Goal: Obtain resource: Download file/media

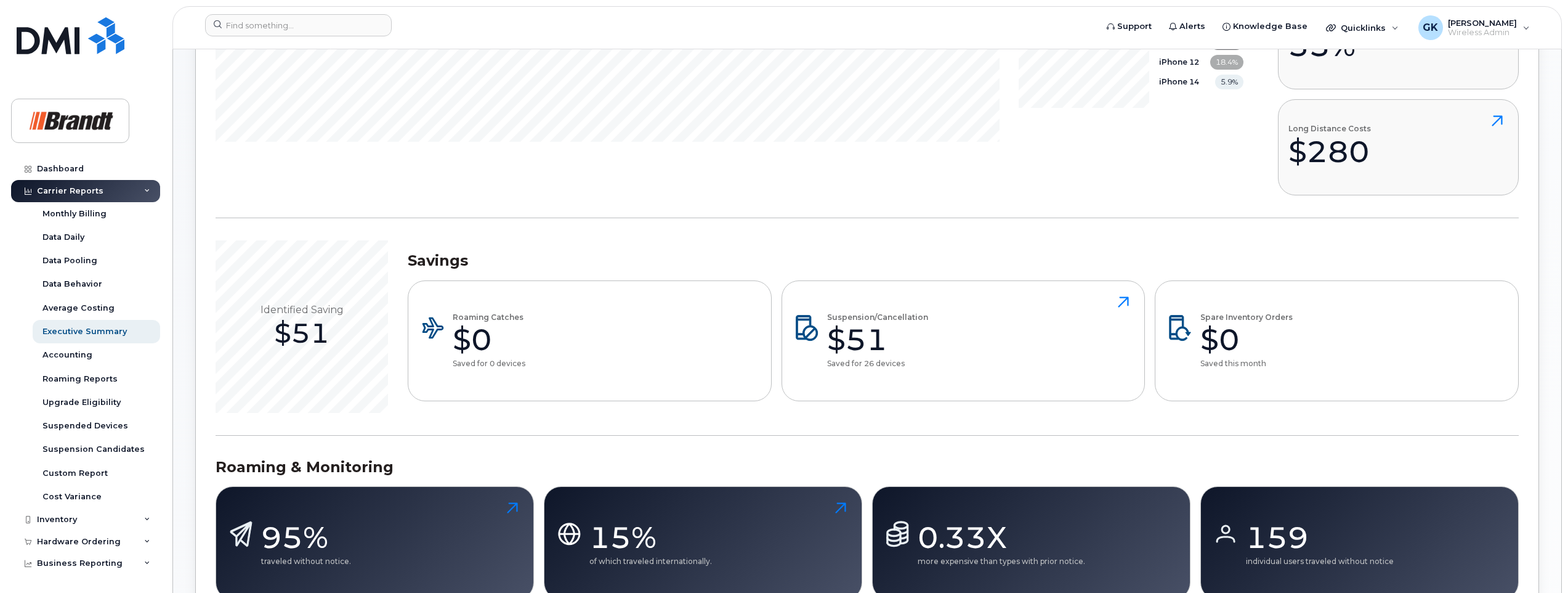
scroll to position [238, 0]
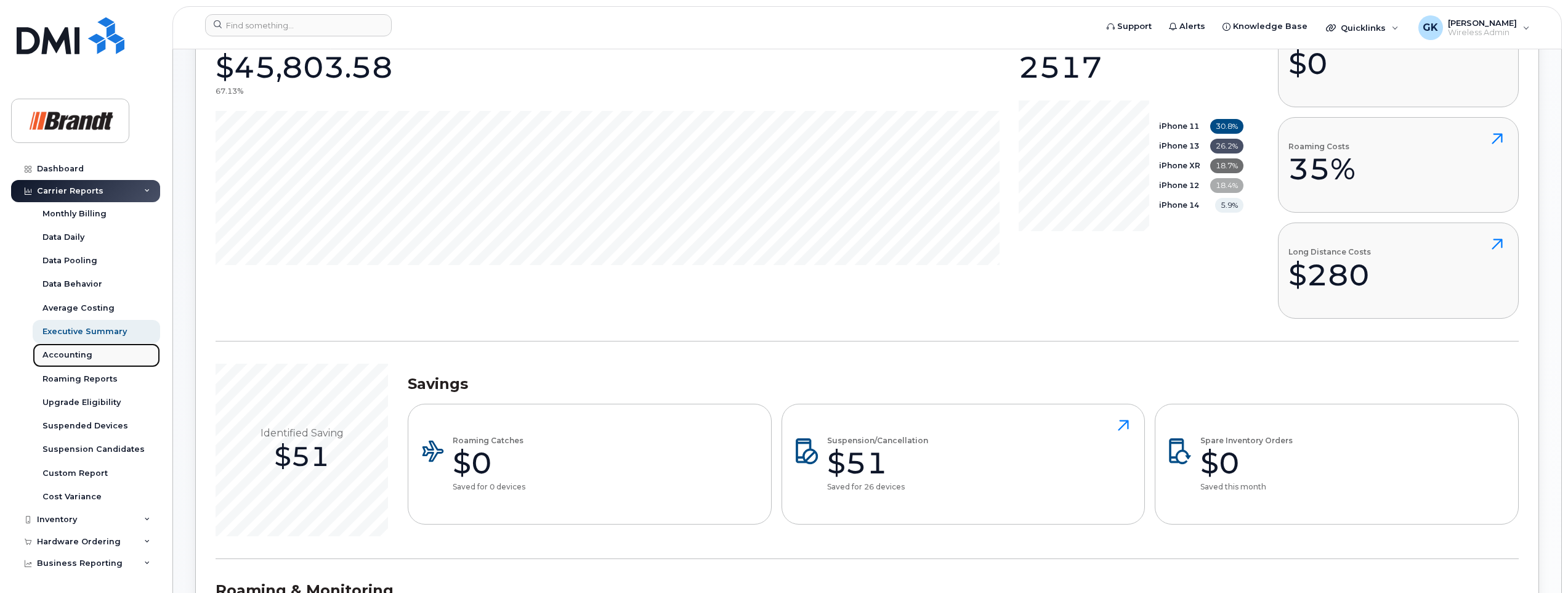
click at [77, 351] on div "Accounting" at bounding box center [68, 354] width 50 height 11
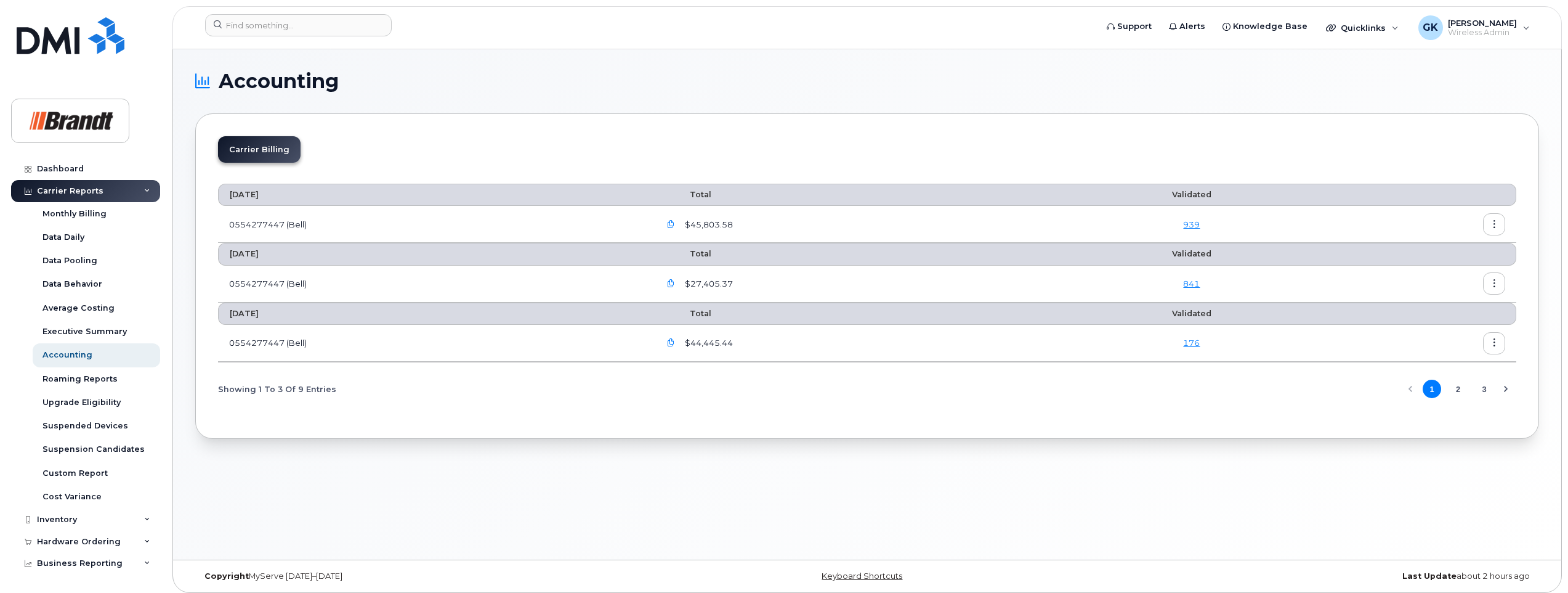
click at [675, 222] on icon "button" at bounding box center [671, 224] width 8 height 8
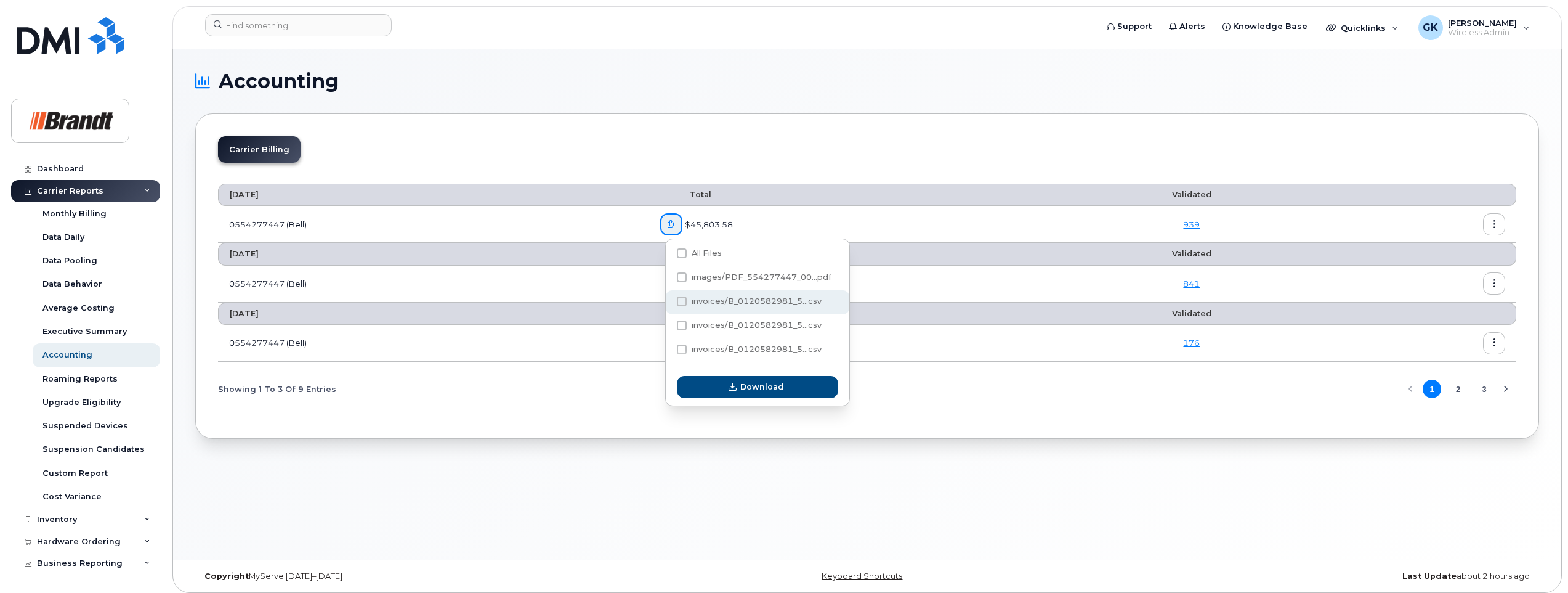
click at [678, 300] on span at bounding box center [681, 300] width 9 height 9
click at [668, 300] on input "invoices/B_0120582981_5...csv" at bounding box center [665, 301] width 6 height 6
checkbox input "true"
click at [763, 384] on span "Download" at bounding box center [762, 387] width 43 height 12
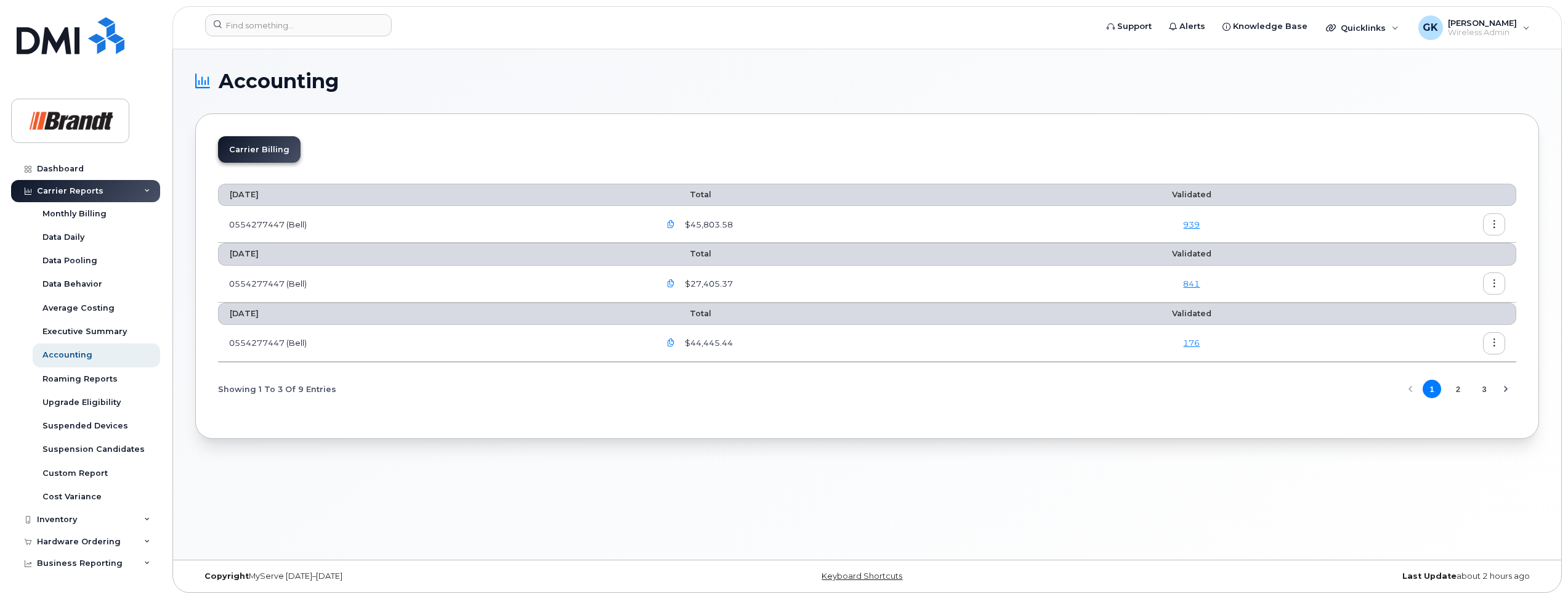
click at [675, 283] on icon "button" at bounding box center [671, 283] width 8 height 8
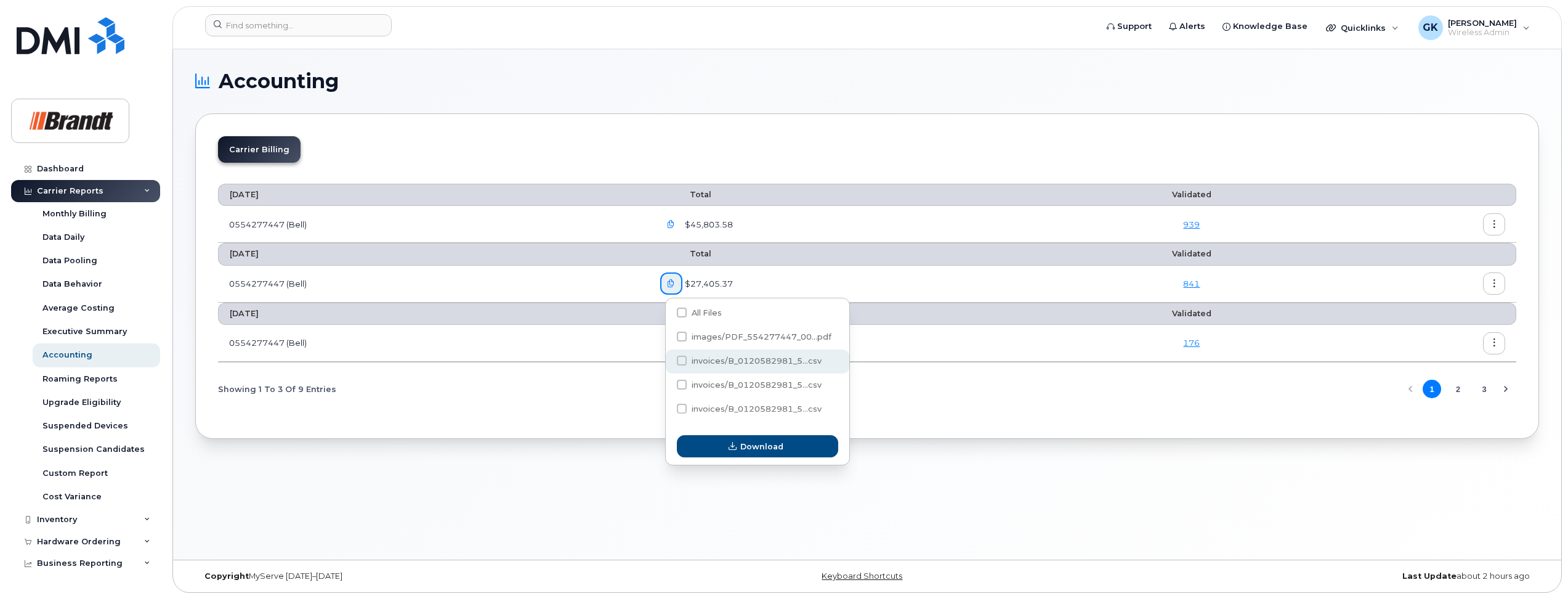
click at [697, 359] on span "invoices/B_0120582981_5...csv" at bounding box center [756, 360] width 130 height 9
click at [668, 359] on input "invoices/B_0120582981_5...csv" at bounding box center [665, 360] width 6 height 6
checkbox input "true"
click at [742, 440] on span "Download" at bounding box center [762, 446] width 43 height 12
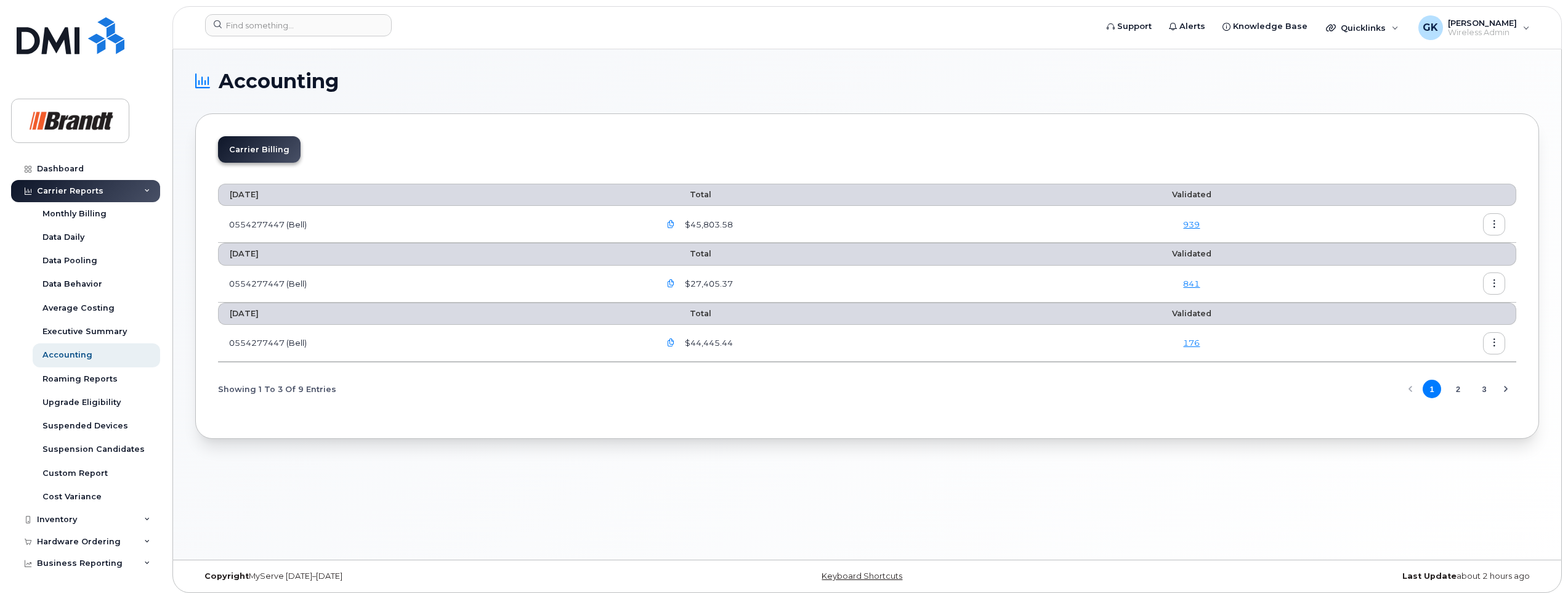
click at [672, 281] on icon "button" at bounding box center [671, 283] width 8 height 8
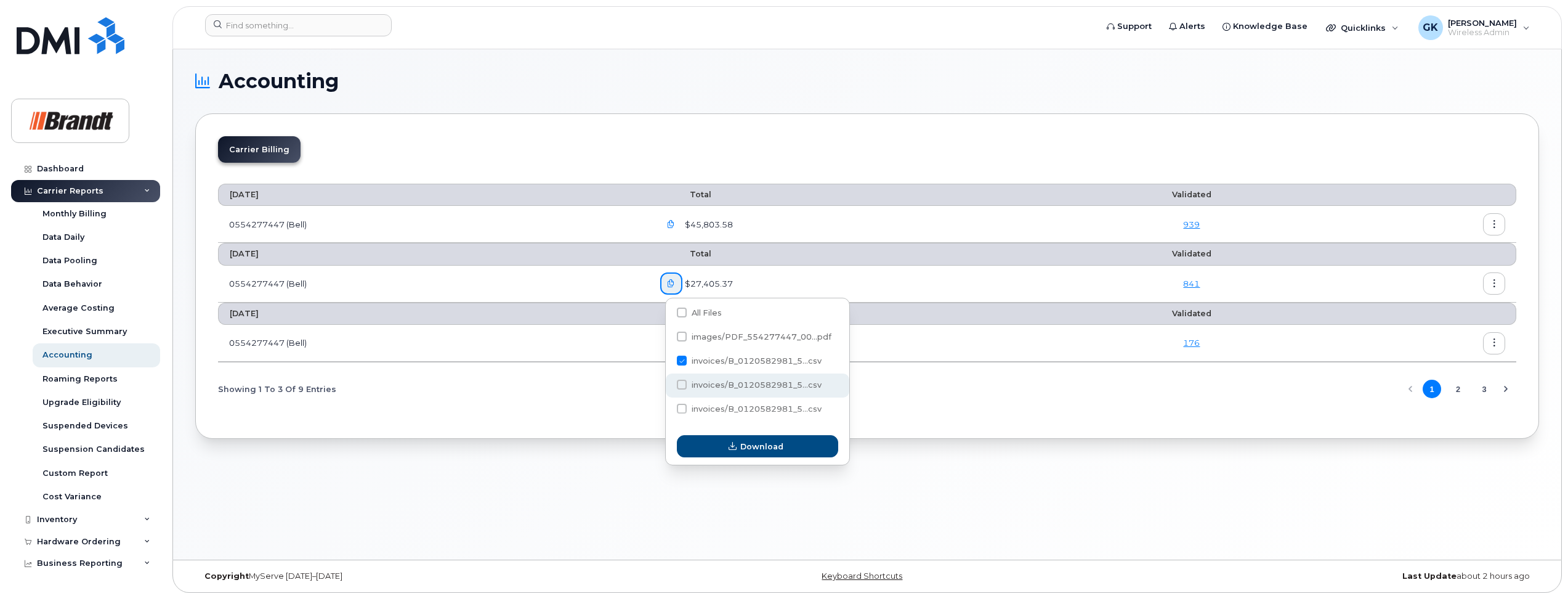
click at [683, 384] on span at bounding box center [681, 384] width 9 height 9
click at [668, 384] on input "invoices/B_0120582981_5...csv" at bounding box center [665, 384] width 6 height 6
checkbox input "true"
click at [680, 361] on span at bounding box center [681, 360] width 9 height 9
click at [668, 361] on input "invoices/B_0120582981_5...csv" at bounding box center [665, 360] width 6 height 6
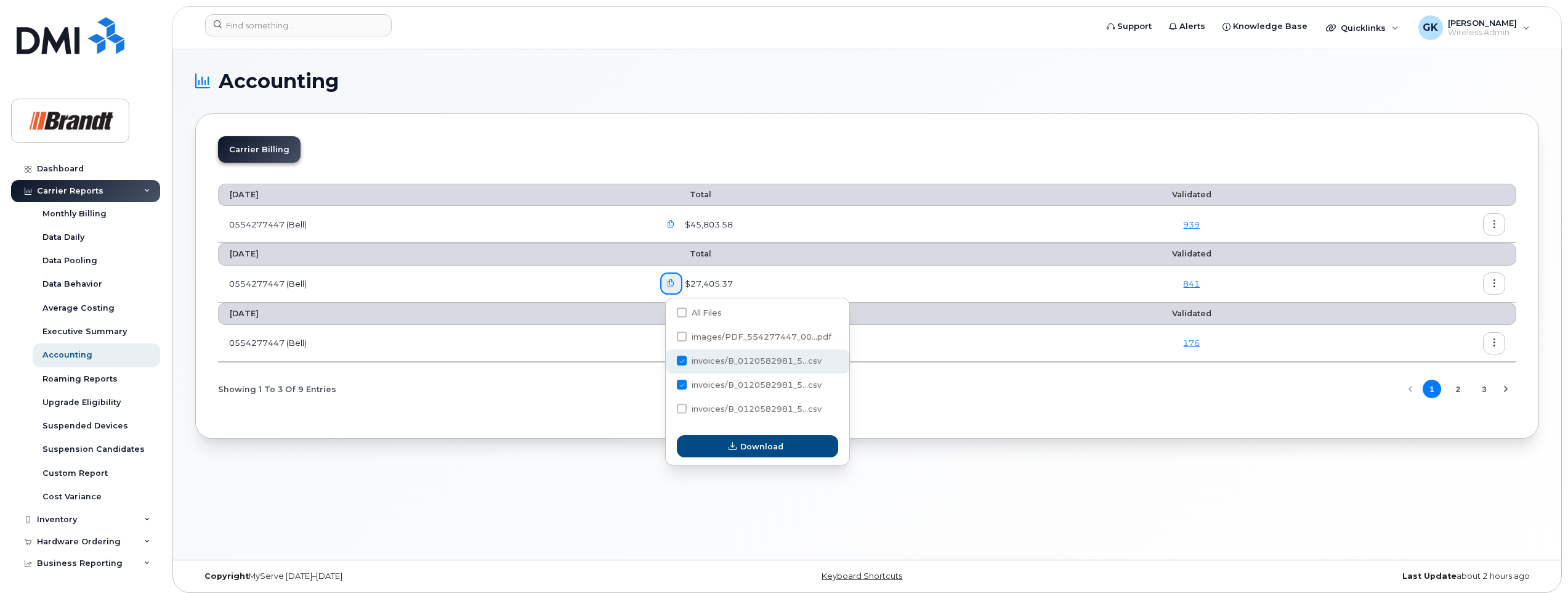
checkbox input "false"
click at [750, 446] on span "Download" at bounding box center [762, 446] width 43 height 12
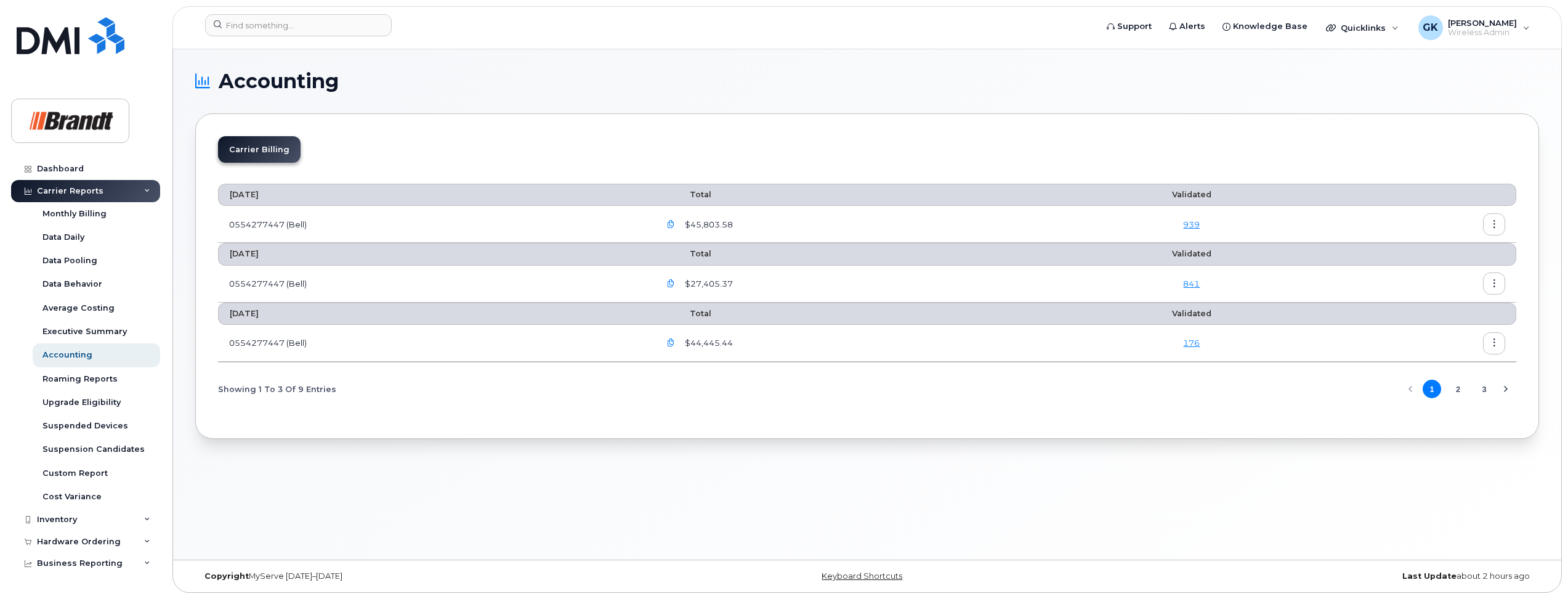
click at [675, 281] on icon "button" at bounding box center [671, 283] width 8 height 8
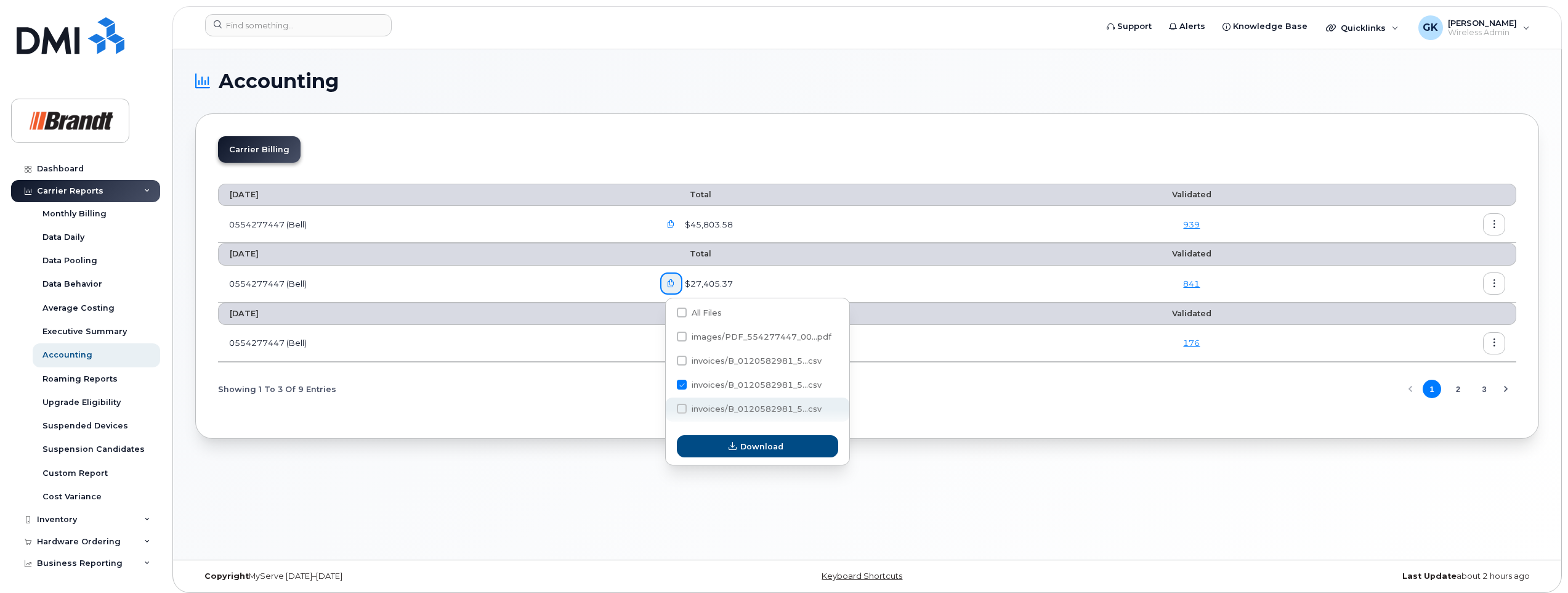
click at [680, 409] on span at bounding box center [681, 408] width 9 height 9
click at [668, 409] on input "invoices/B_0120582981_5...csv" at bounding box center [665, 408] width 6 height 6
checkbox input "true"
click at [682, 384] on span at bounding box center [681, 384] width 9 height 9
click at [668, 384] on input "invoices/B_0120582981_5...csv" at bounding box center [665, 384] width 6 height 6
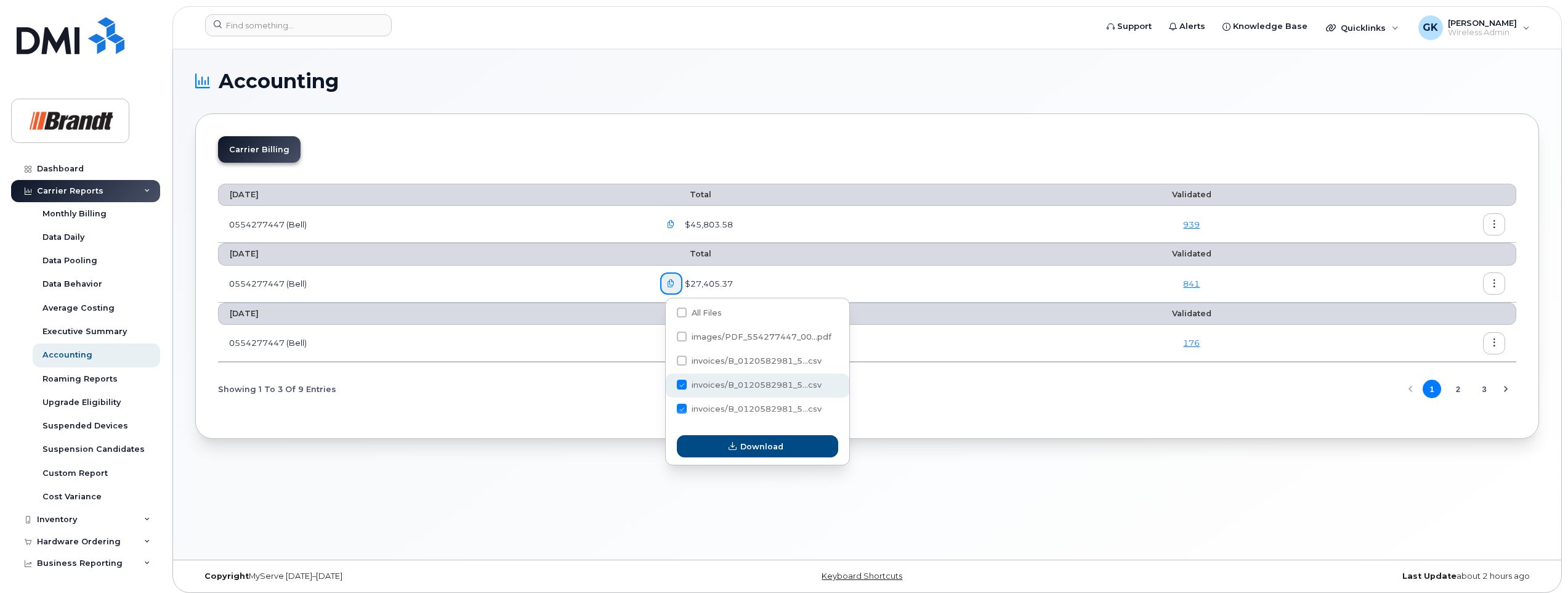
checkbox input "false"
click at [750, 441] on span "Download" at bounding box center [762, 446] width 43 height 12
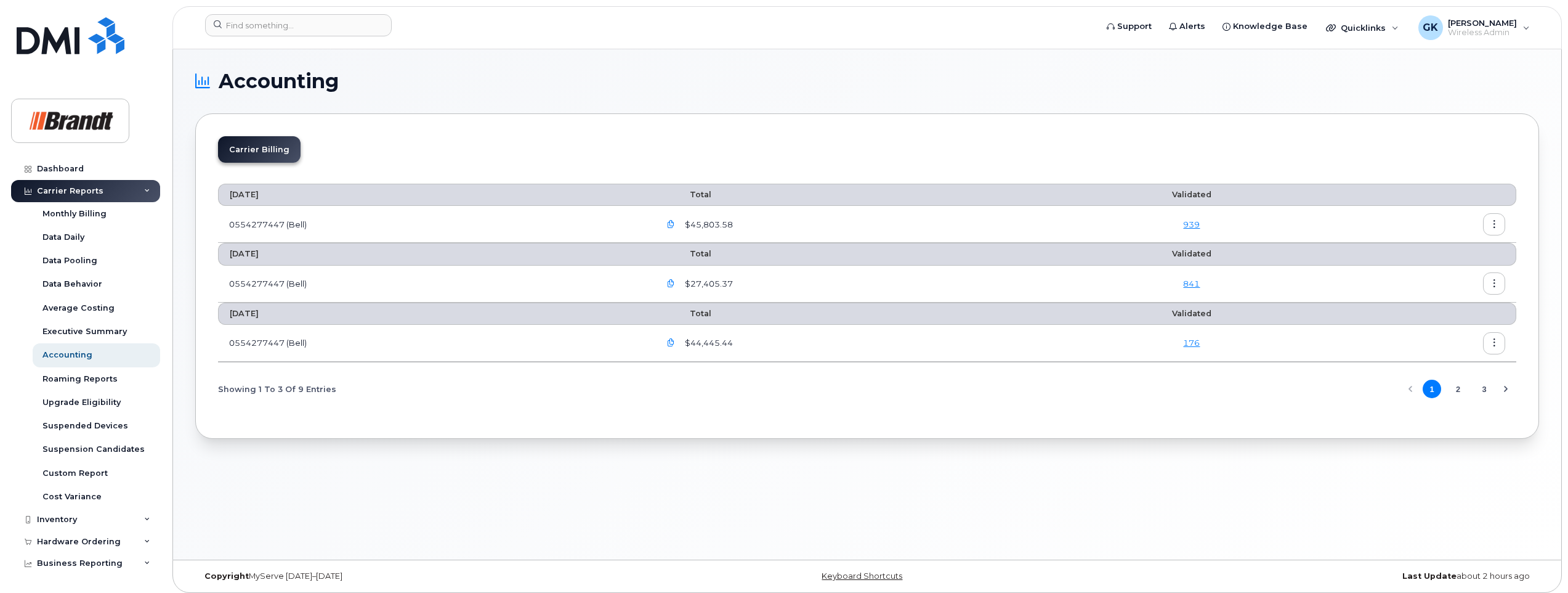
click at [672, 281] on icon "button" at bounding box center [671, 283] width 8 height 8
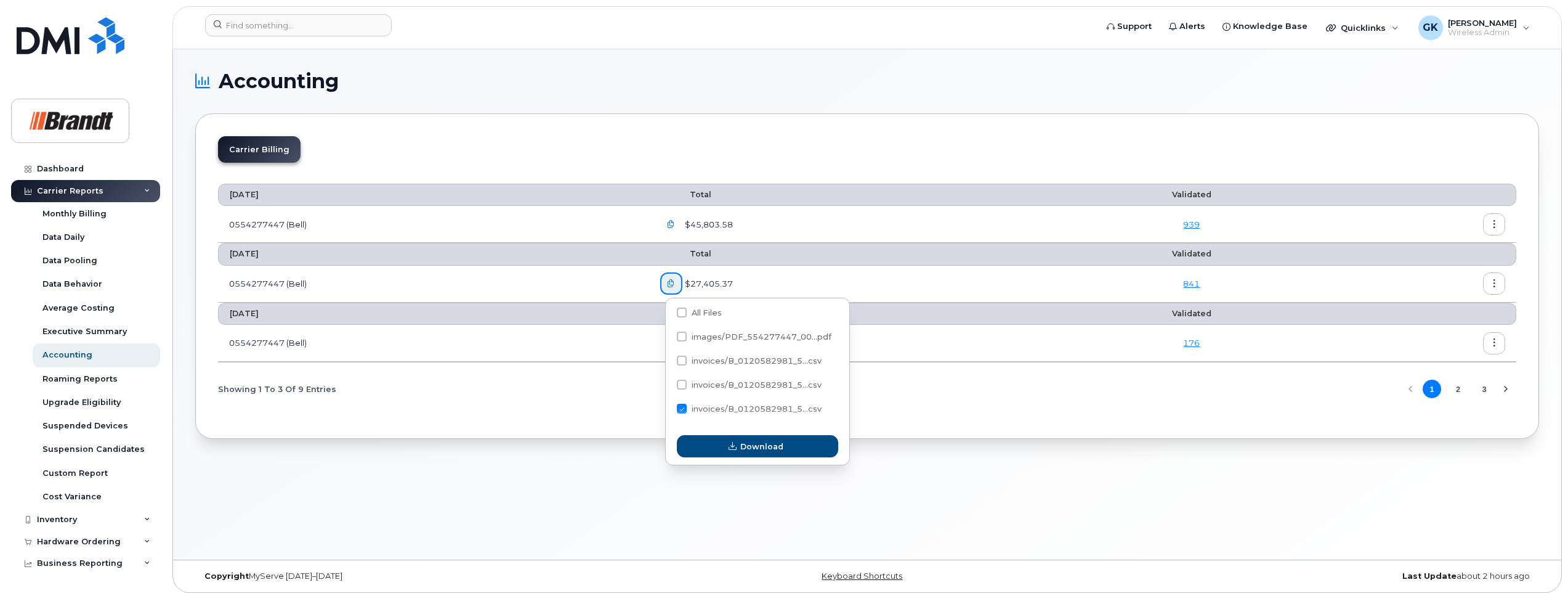
click at [615, 286] on td "0554277447 (Bell)" at bounding box center [433, 283] width 431 height 37
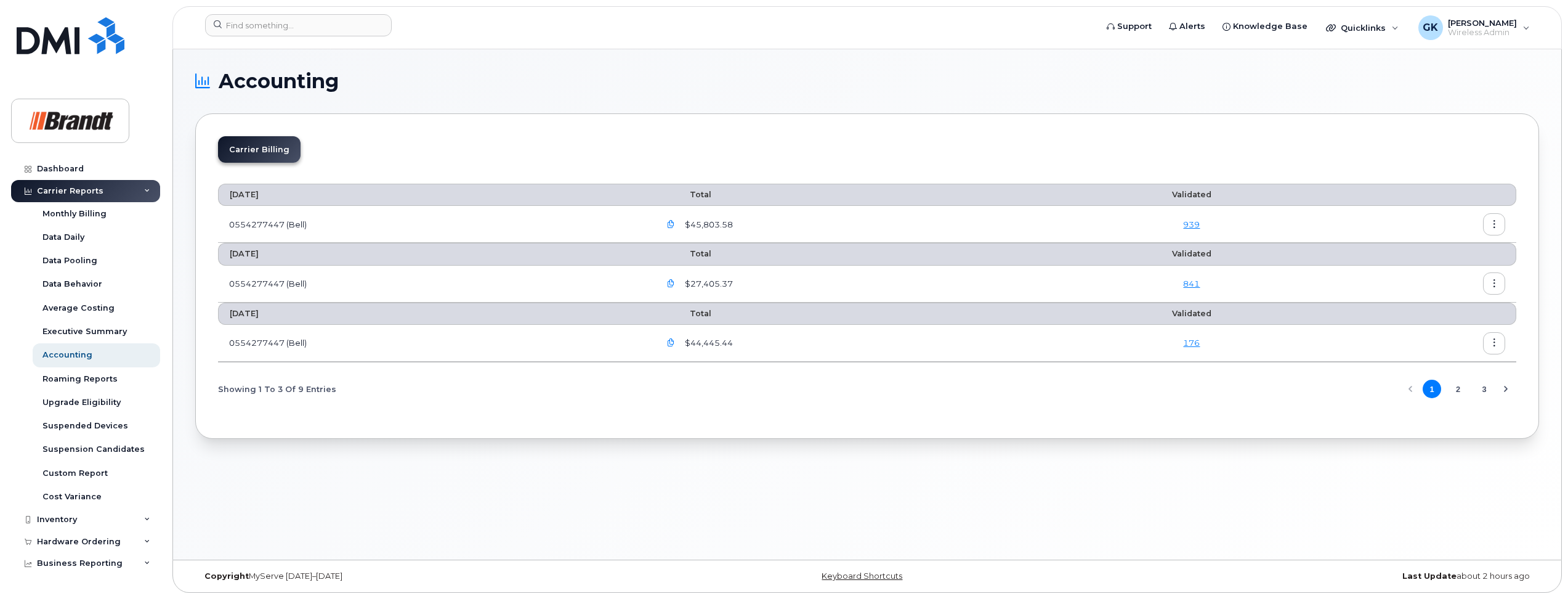
click at [1494, 285] on icon "button" at bounding box center [1493, 283] width 8 height 8
click at [1426, 333] on span "Download" at bounding box center [1438, 334] width 48 height 11
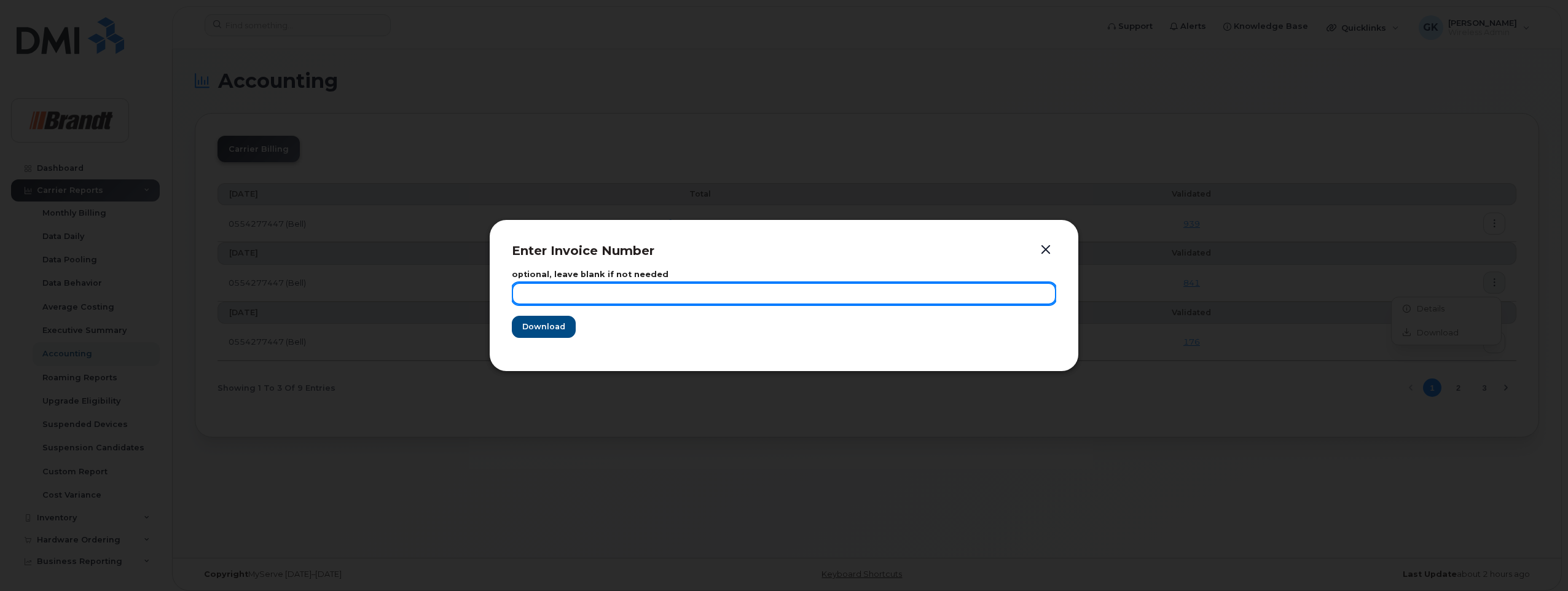
click at [780, 295] on input "text" at bounding box center [784, 293] width 544 height 22
type input "[DATE]"
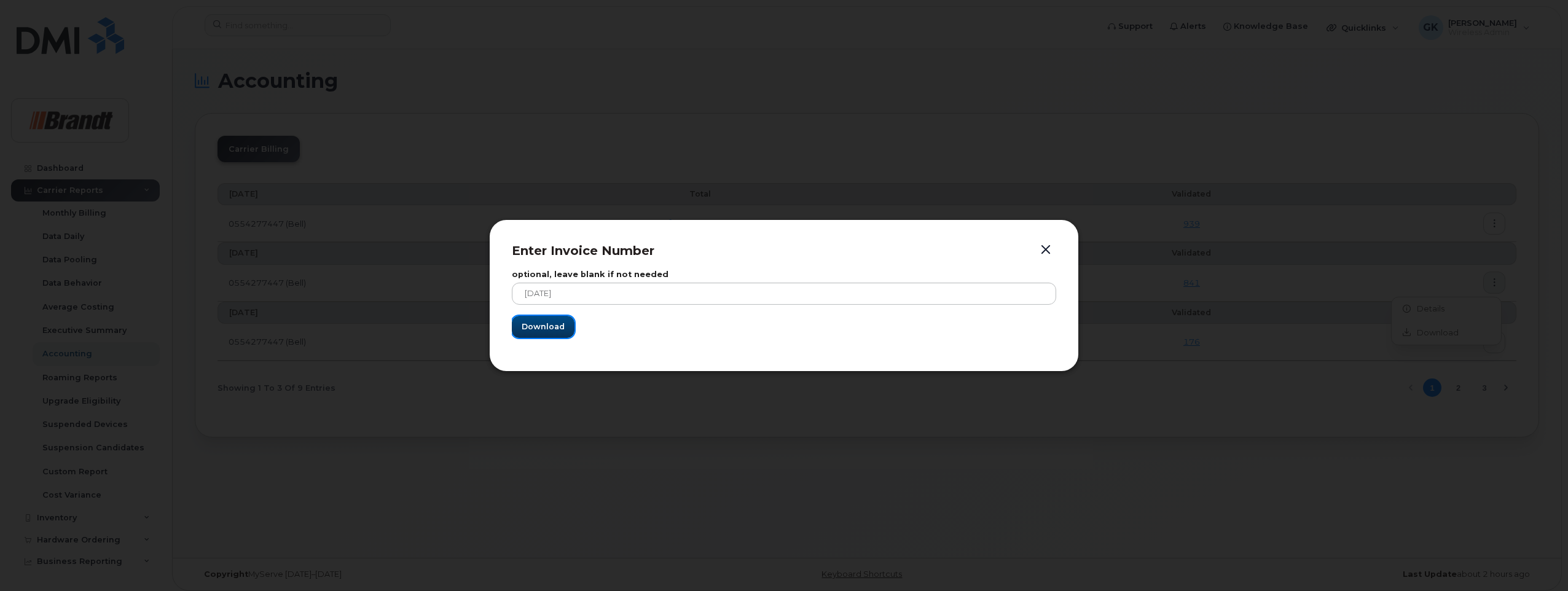
click at [531, 326] on span "Download" at bounding box center [543, 327] width 43 height 12
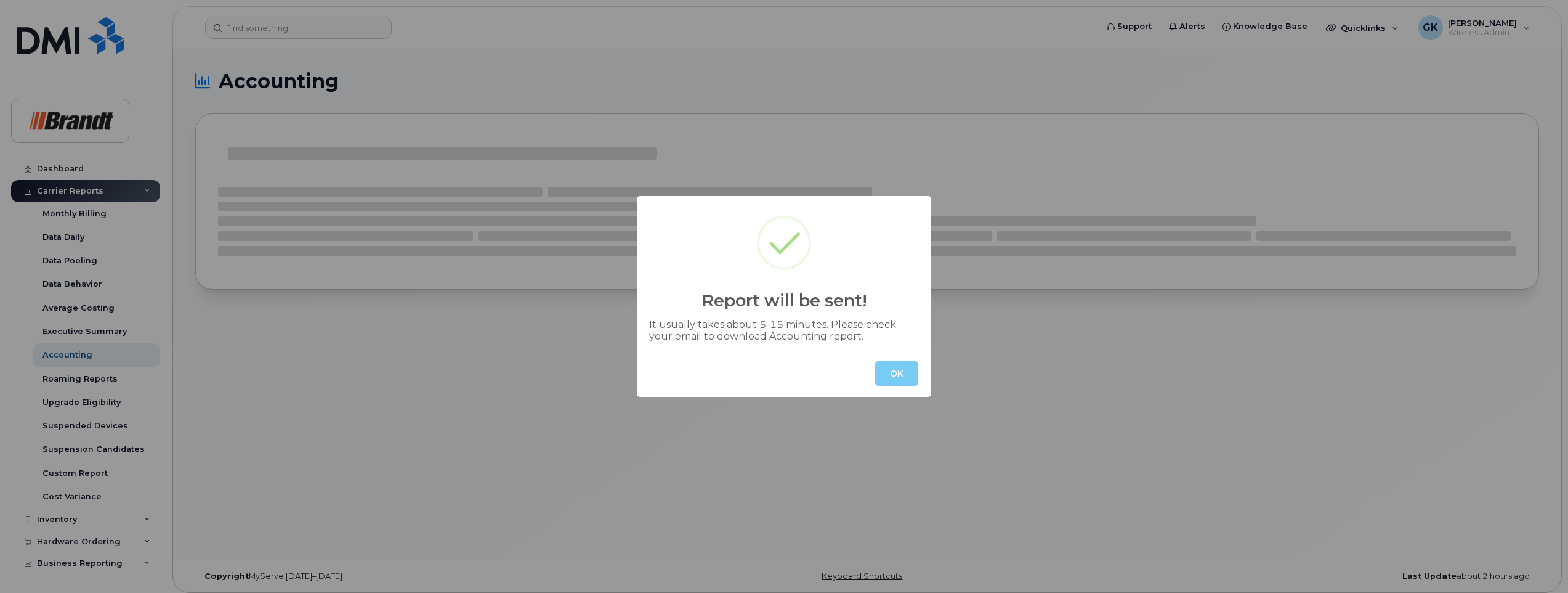
click at [898, 372] on button "OK" at bounding box center [896, 373] width 43 height 25
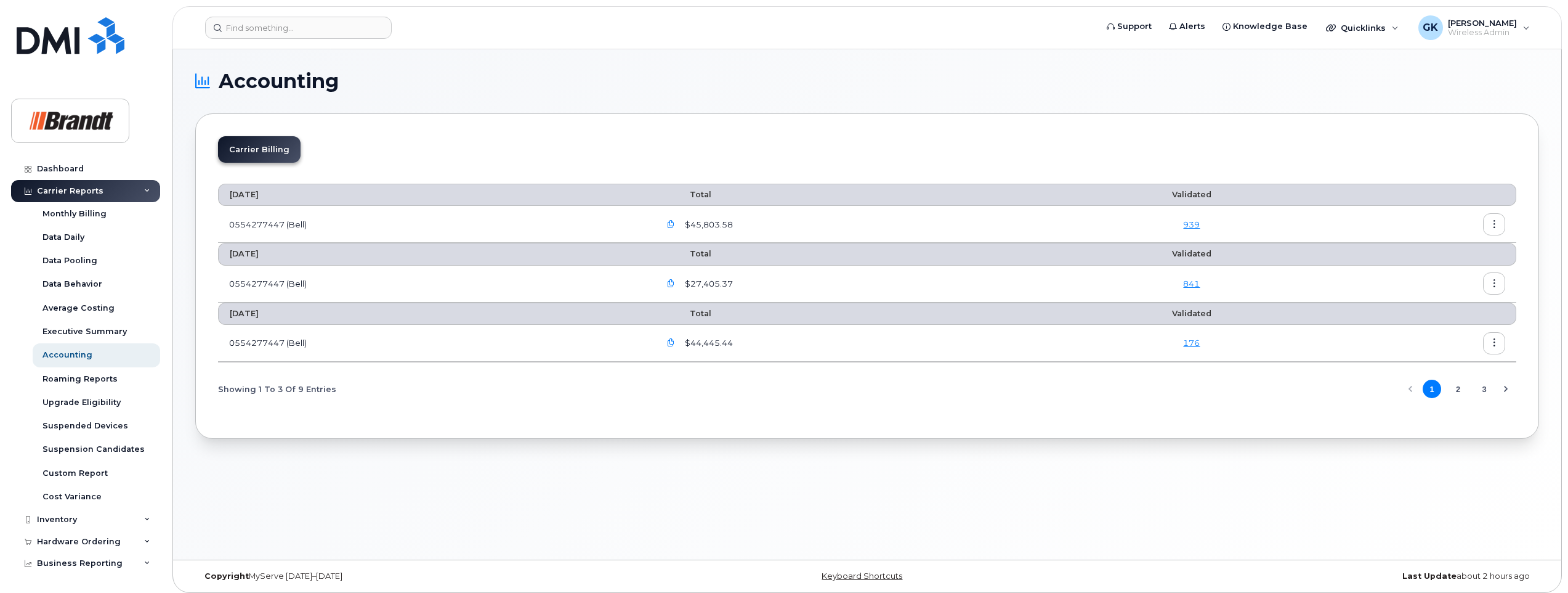
click at [1191, 284] on link "841" at bounding box center [1191, 283] width 16 height 9
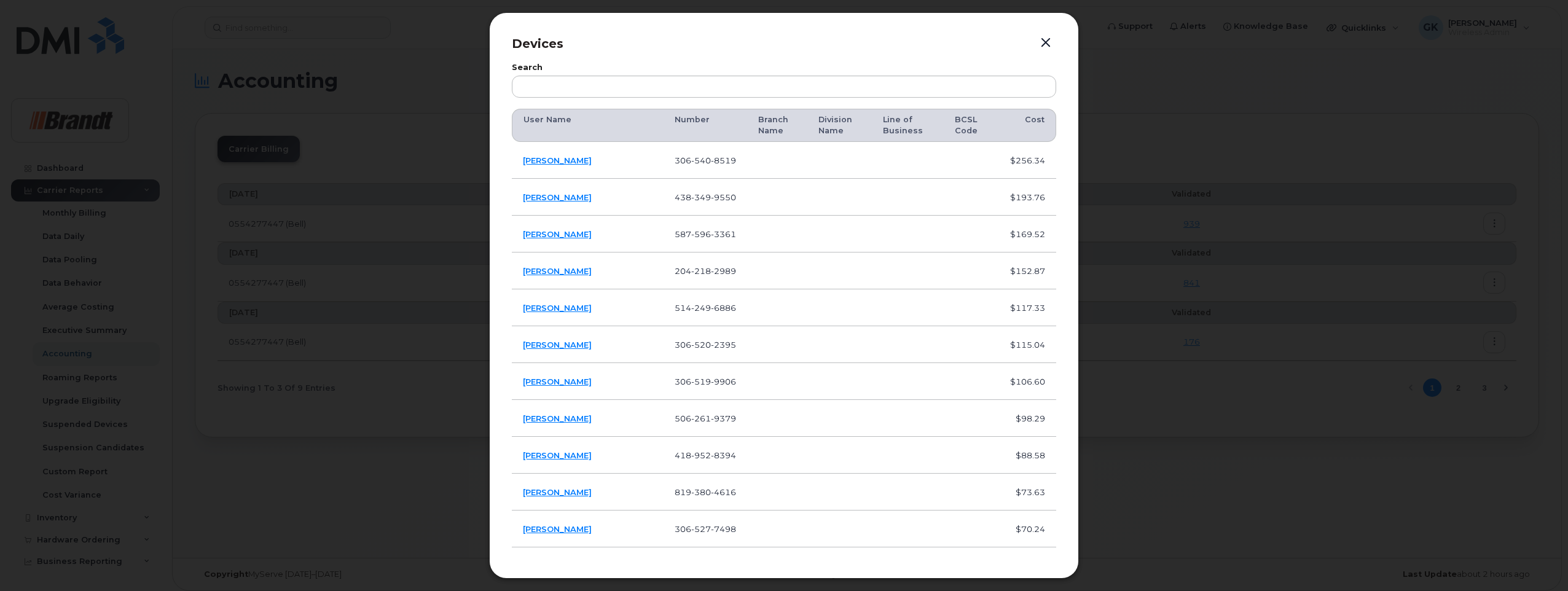
click at [1044, 42] on button "button" at bounding box center [1046, 43] width 19 height 17
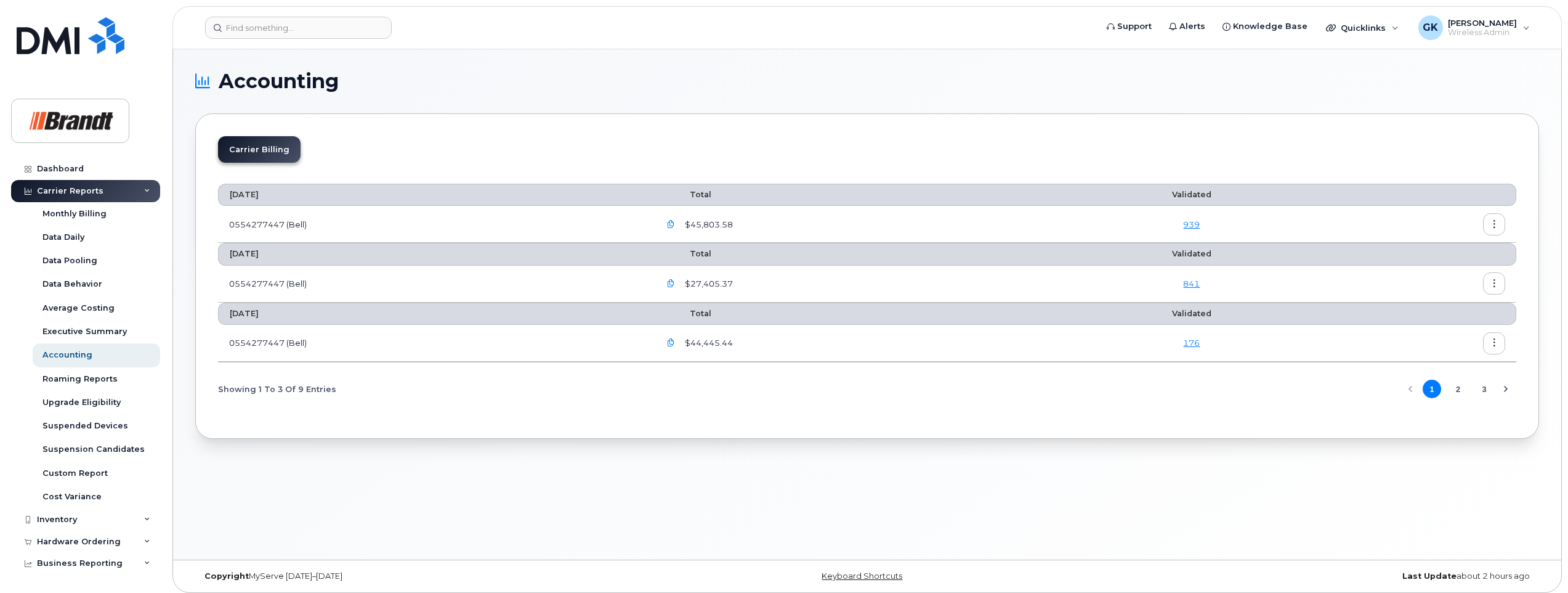
click at [675, 282] on icon "button" at bounding box center [671, 283] width 8 height 8
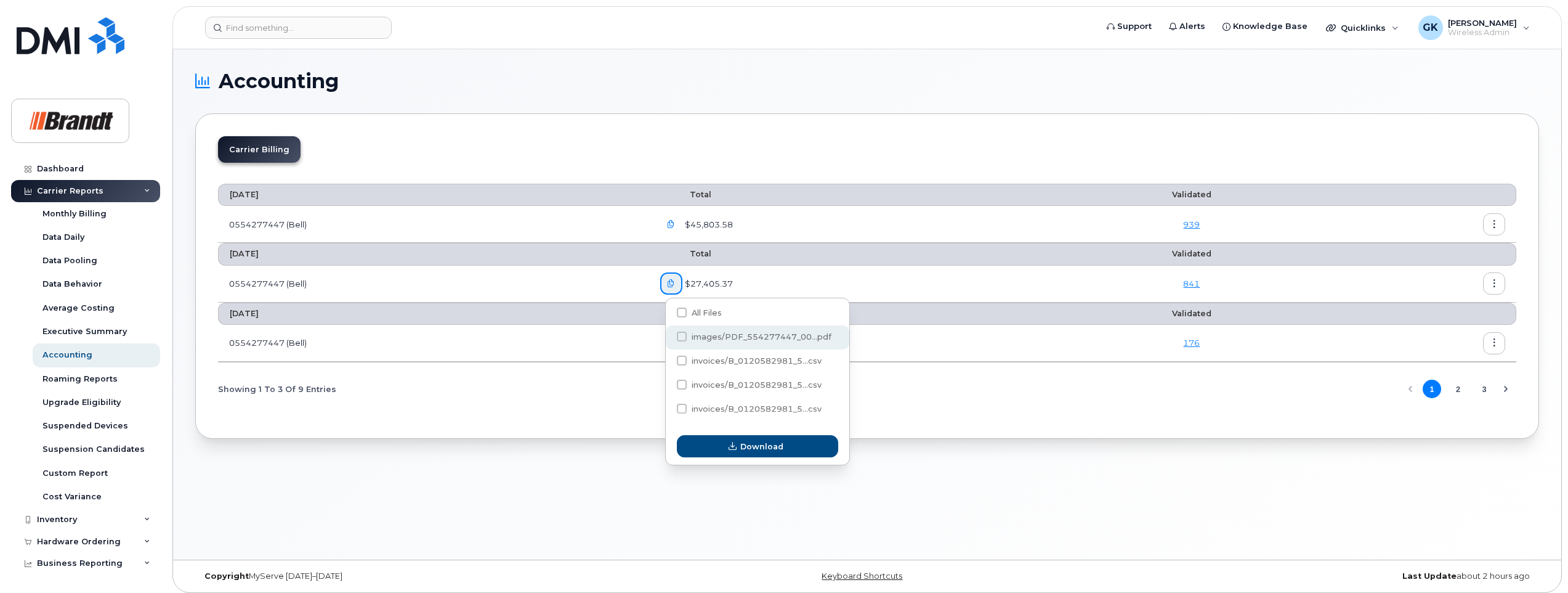
scroll to position [6, 0]
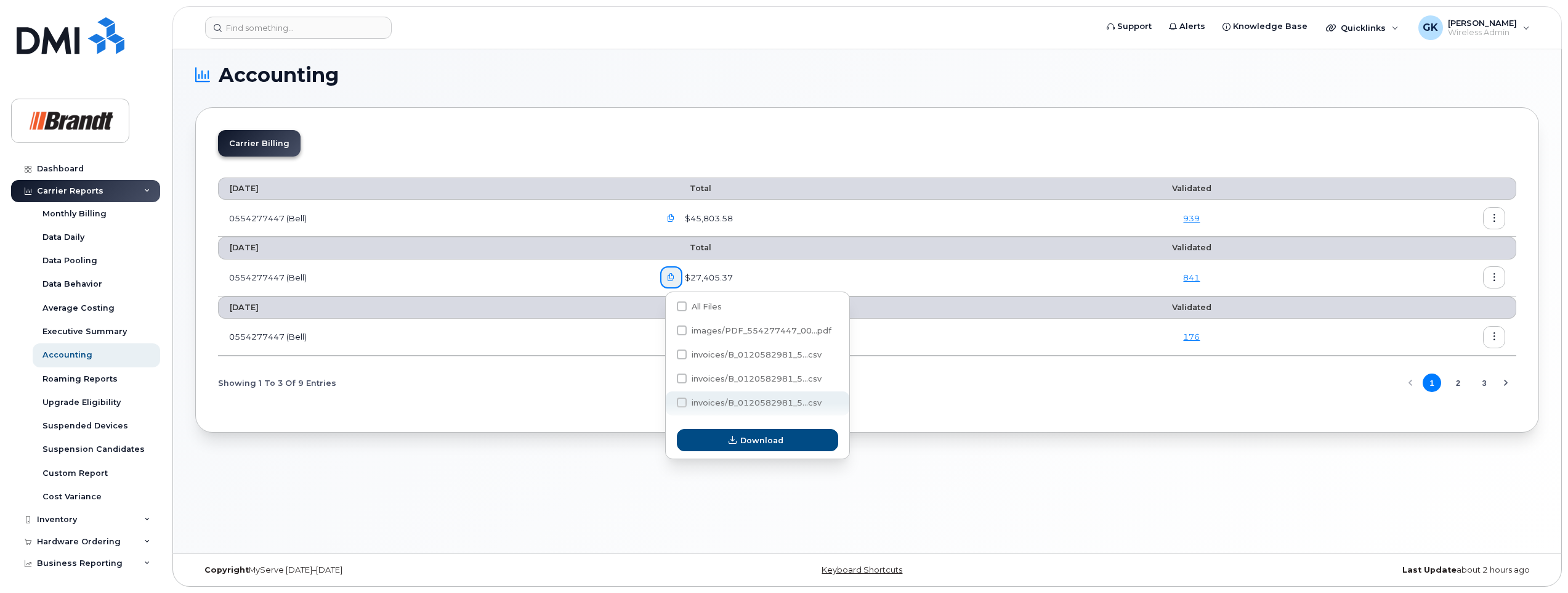
click at [681, 401] on span at bounding box center [681, 402] width 9 height 9
click at [668, 401] on input "invoices/B_0120582981_5...csv" at bounding box center [665, 402] width 6 height 6
checkbox input "true"
click at [761, 440] on span "Download" at bounding box center [762, 440] width 43 height 12
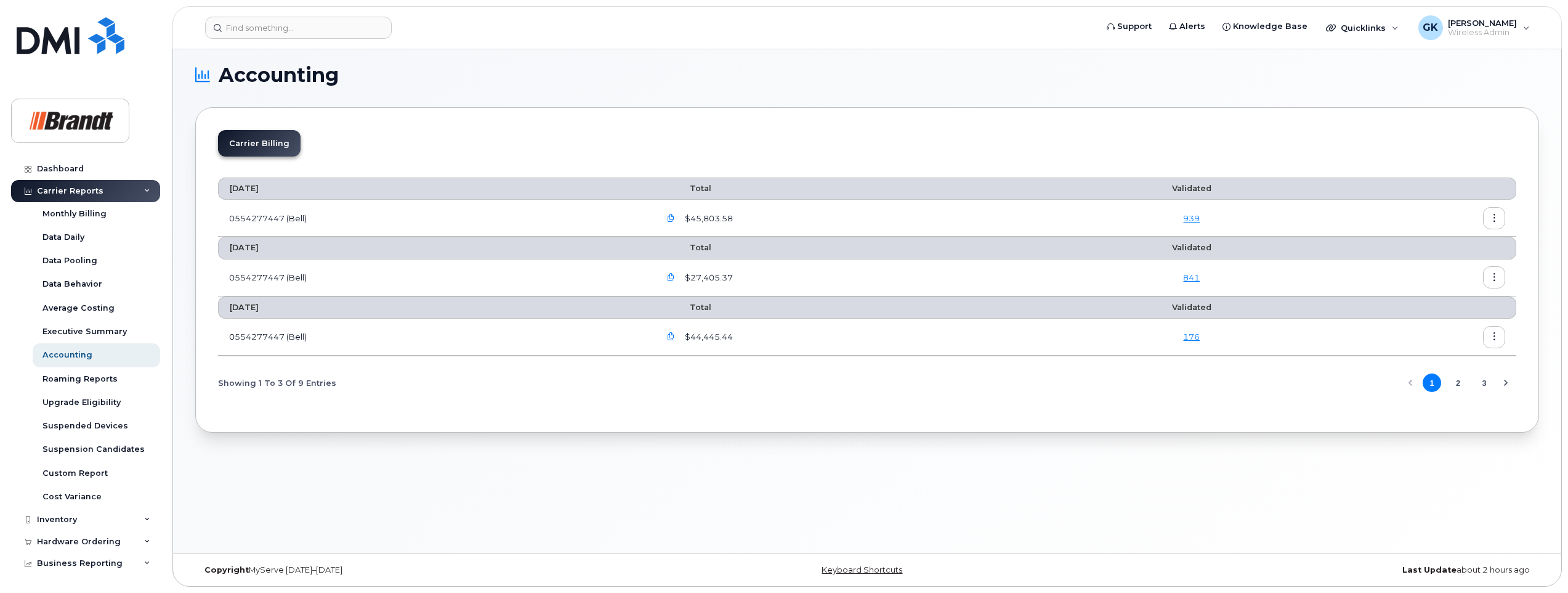
click at [1191, 279] on link "841" at bounding box center [1191, 276] width 16 height 9
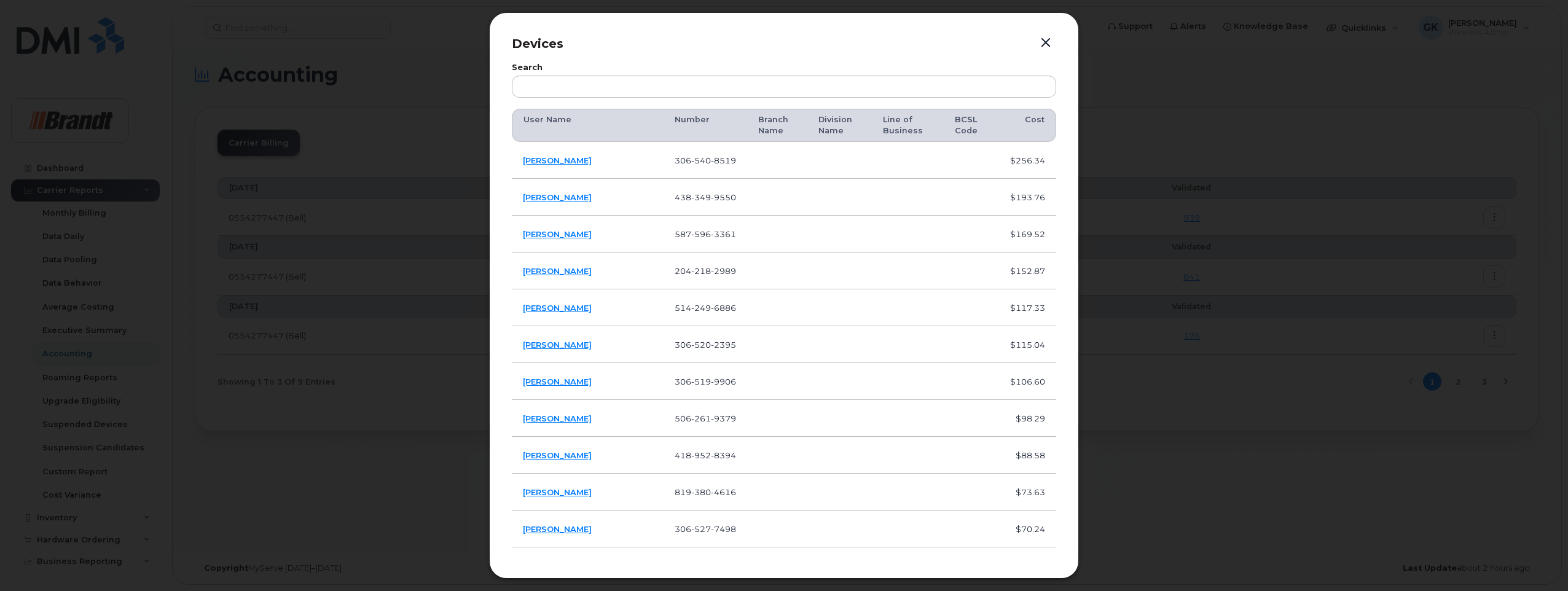
click at [1044, 42] on button "button" at bounding box center [1046, 43] width 19 height 17
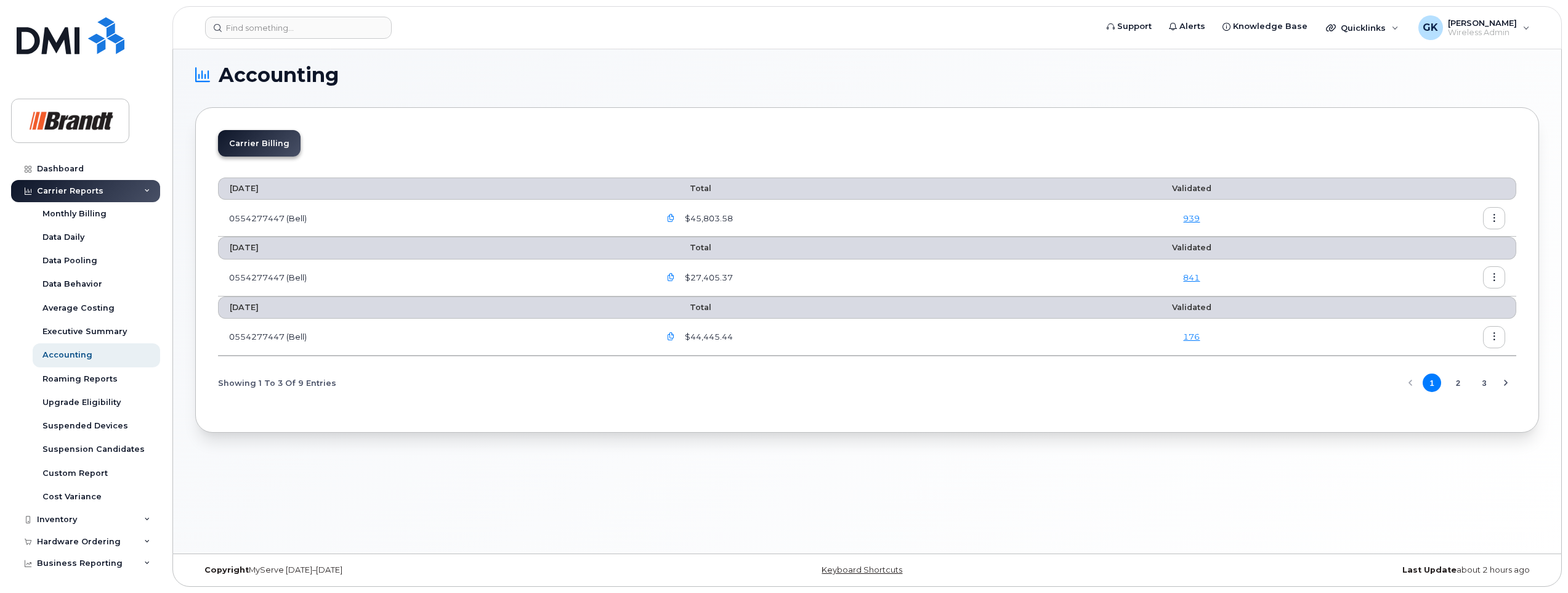
click at [1494, 278] on icon "button" at bounding box center [1493, 277] width 8 height 8
click at [1433, 303] on span "Details" at bounding box center [1430, 303] width 33 height 11
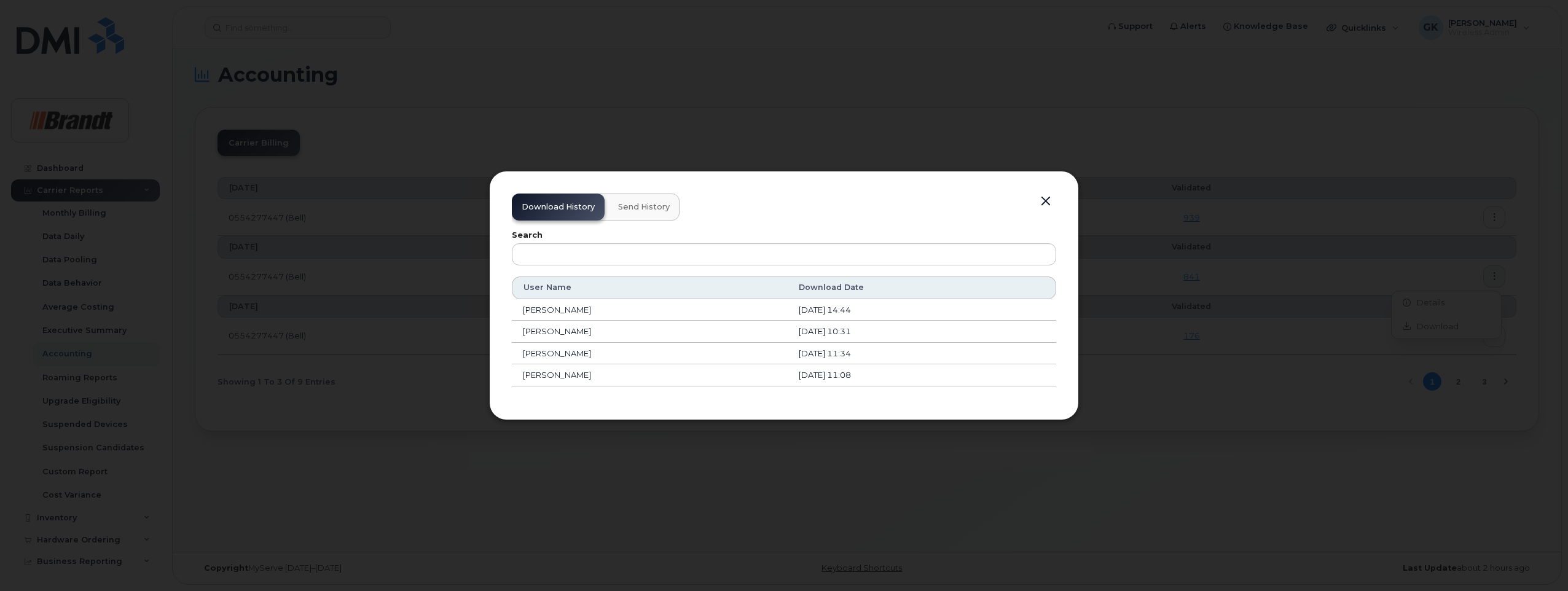
click at [1046, 201] on button "button" at bounding box center [1046, 201] width 19 height 17
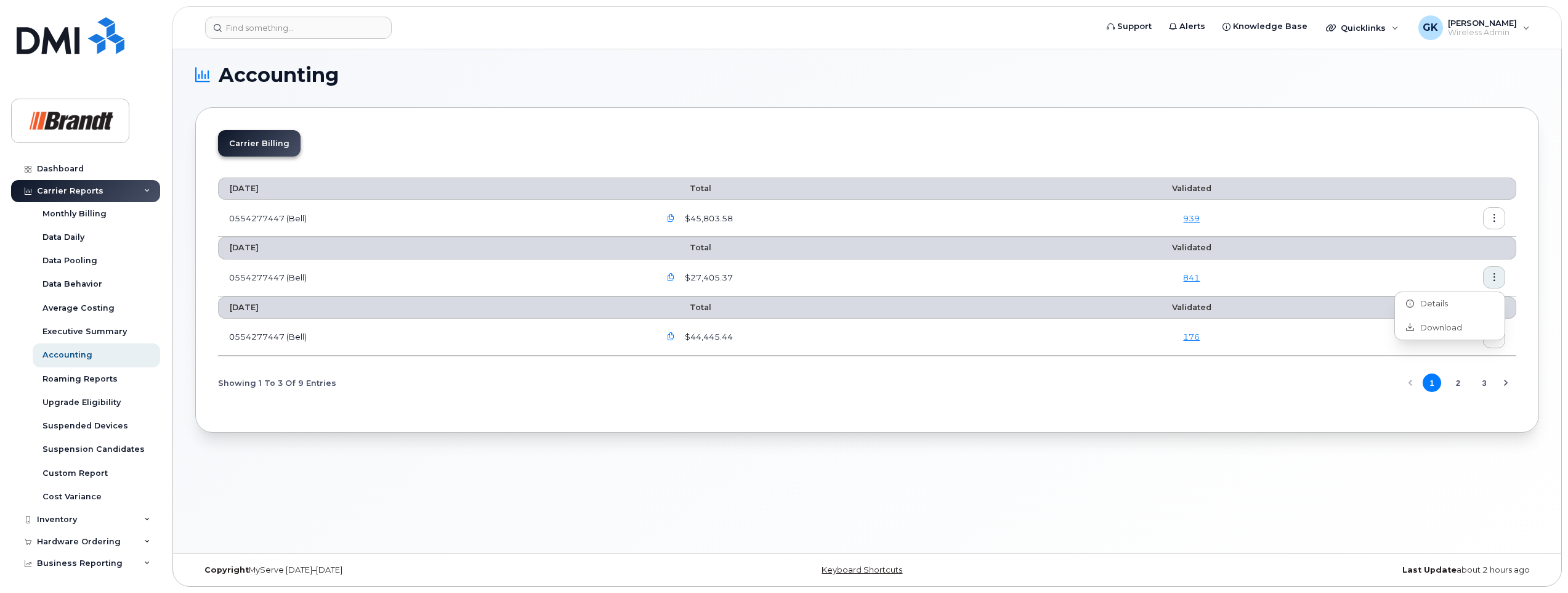
click at [675, 274] on icon "button" at bounding box center [671, 277] width 8 height 8
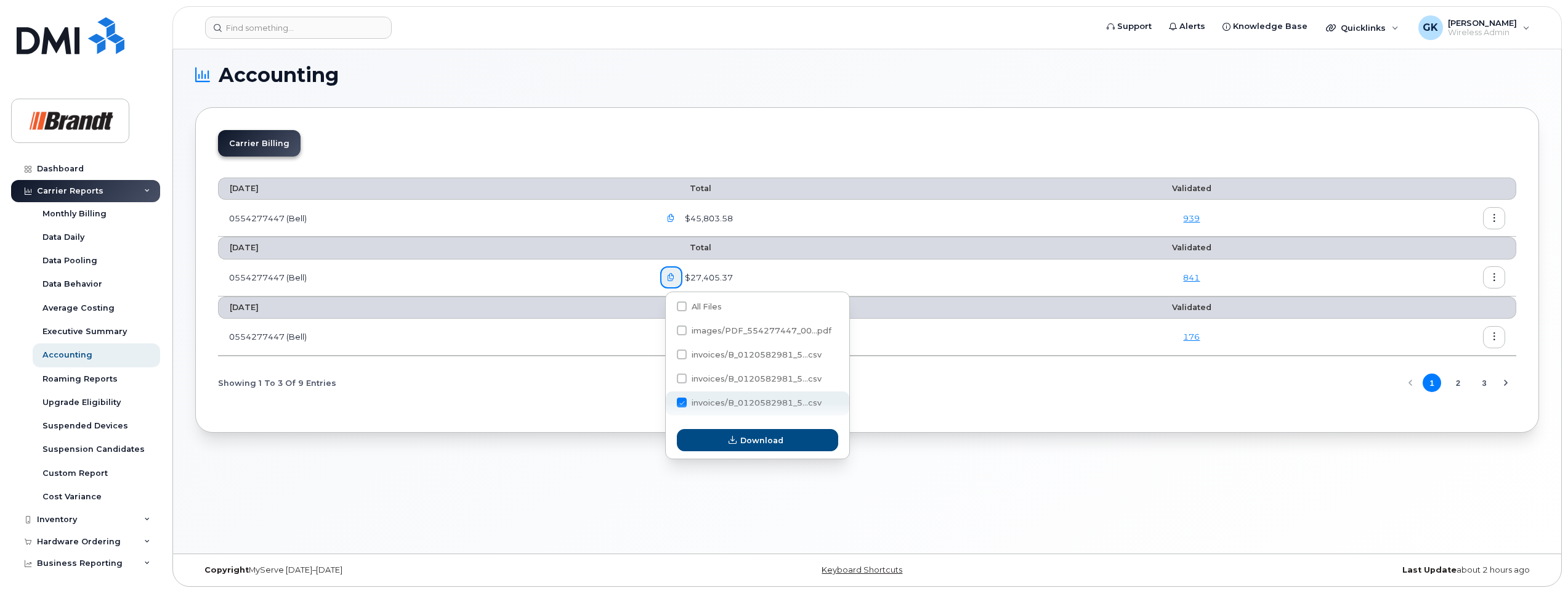
click at [680, 400] on span at bounding box center [681, 402] width 9 height 9
click at [668, 400] on input "invoices/B_0120582981_5...csv" at bounding box center [665, 402] width 6 height 6
checkbox input "false"
click at [57, 329] on div "Executive Summary" at bounding box center [85, 331] width 84 height 11
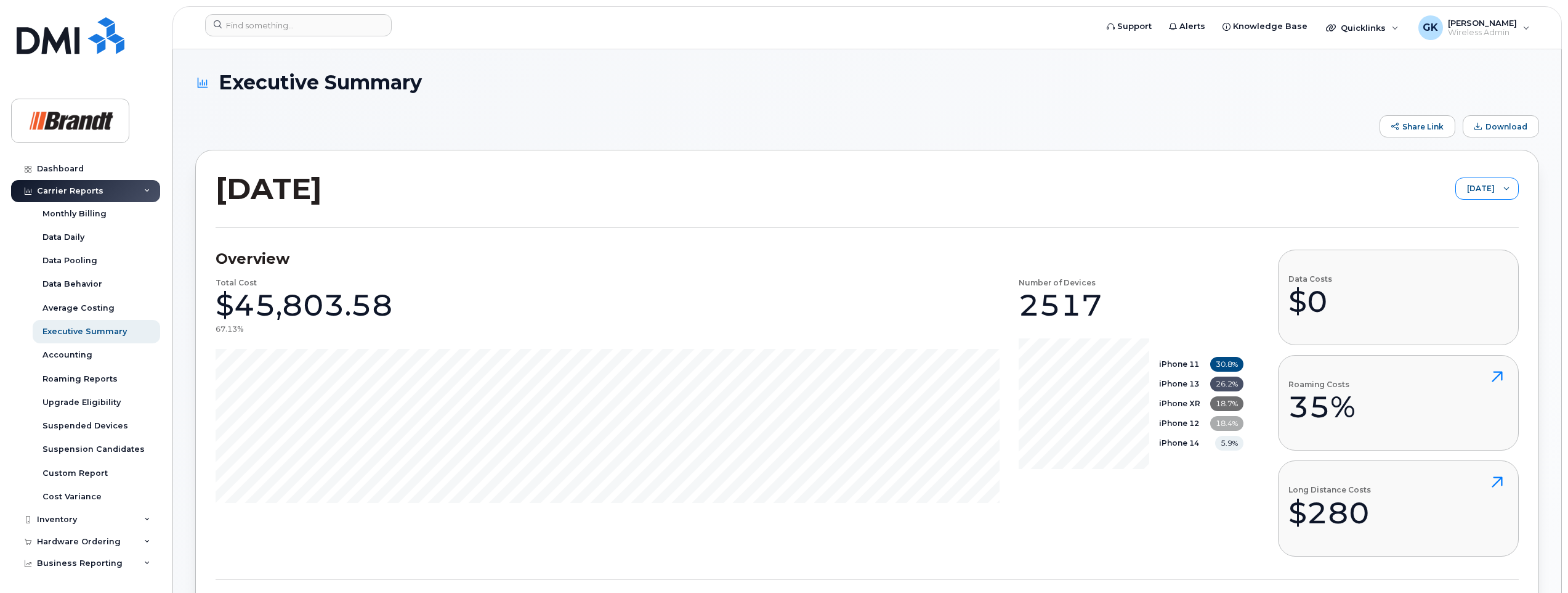
click at [1506, 188] on icon at bounding box center [1506, 188] width 6 height 6
click at [1471, 233] on span "[DATE]" at bounding box center [1458, 237] width 27 height 12
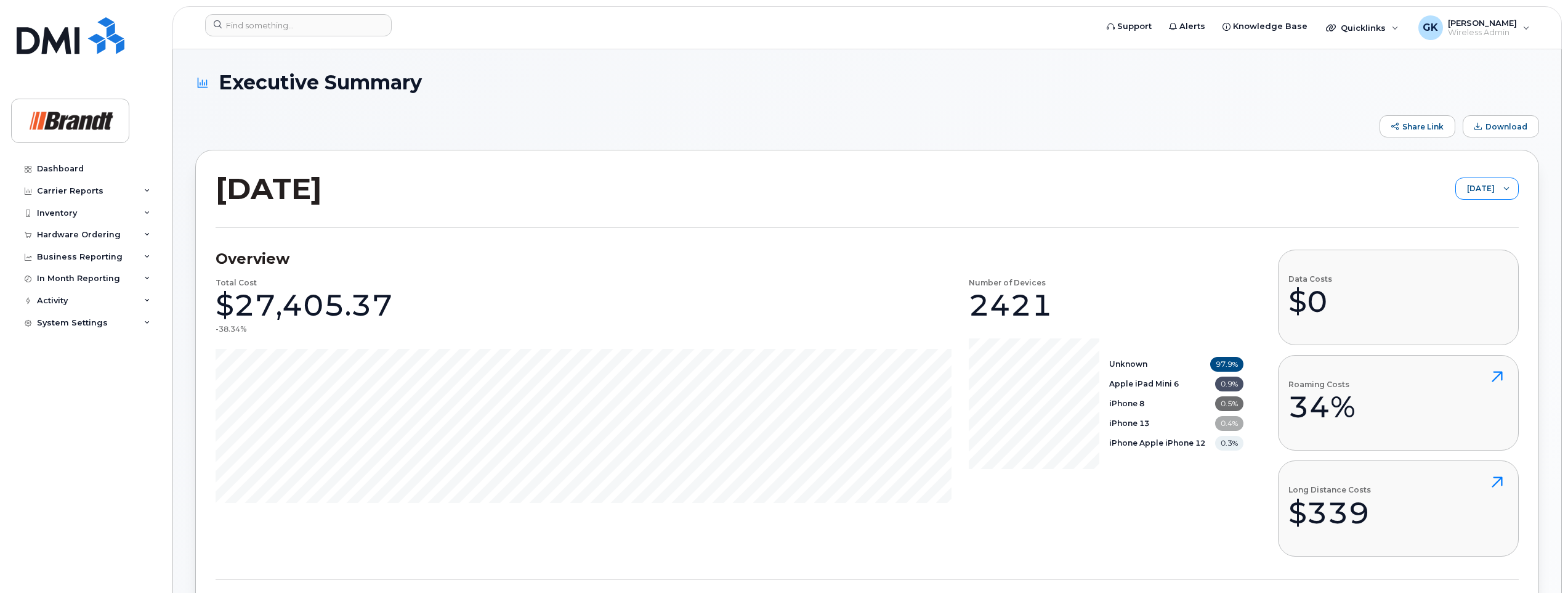
click at [1506, 185] on icon at bounding box center [1506, 188] width 6 height 6
click at [1461, 239] on span "[DATE]" at bounding box center [1470, 237] width 27 height 12
click at [1499, 127] on span "Download" at bounding box center [1506, 126] width 42 height 9
click at [1501, 125] on span "Download" at bounding box center [1506, 126] width 42 height 9
click at [1165, 183] on div "[DATE] [DATE]" at bounding box center [866, 198] width 1303 height 57
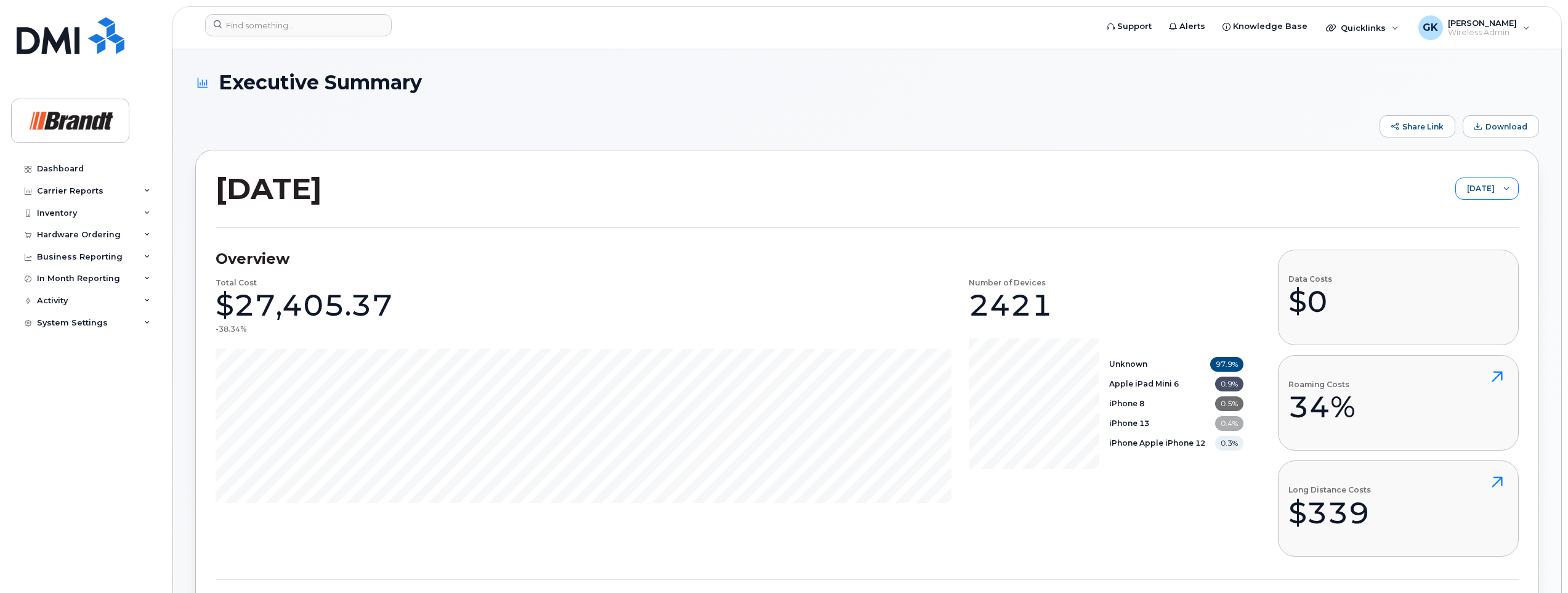
click at [1508, 188] on icon at bounding box center [1506, 188] width 6 height 6
click at [1473, 257] on span "[DATE]" at bounding box center [1470, 258] width 27 height 12
click at [1493, 124] on span "Download" at bounding box center [1506, 126] width 42 height 9
click at [1143, 185] on div "[DATE] [DATE]" at bounding box center [866, 198] width 1303 height 57
click at [1499, 187] on div at bounding box center [1505, 188] width 23 height 21
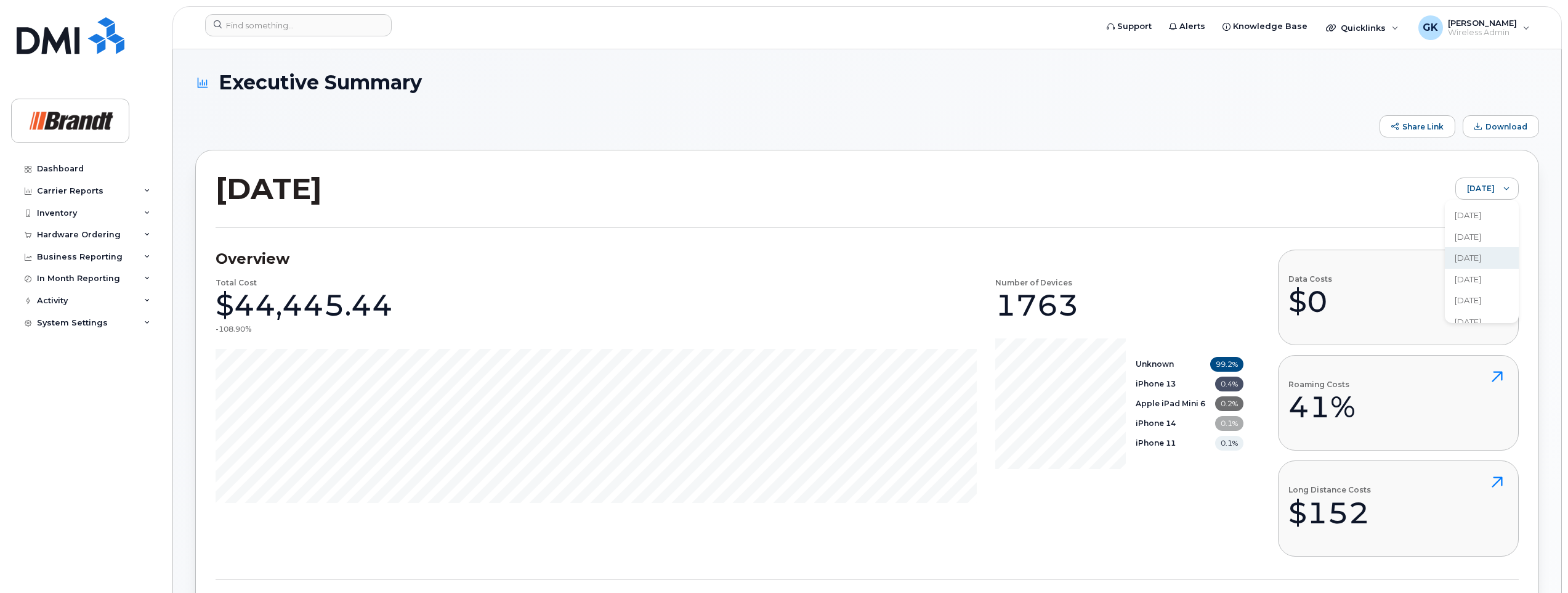
click at [1472, 279] on span "[DATE]" at bounding box center [1468, 280] width 27 height 12
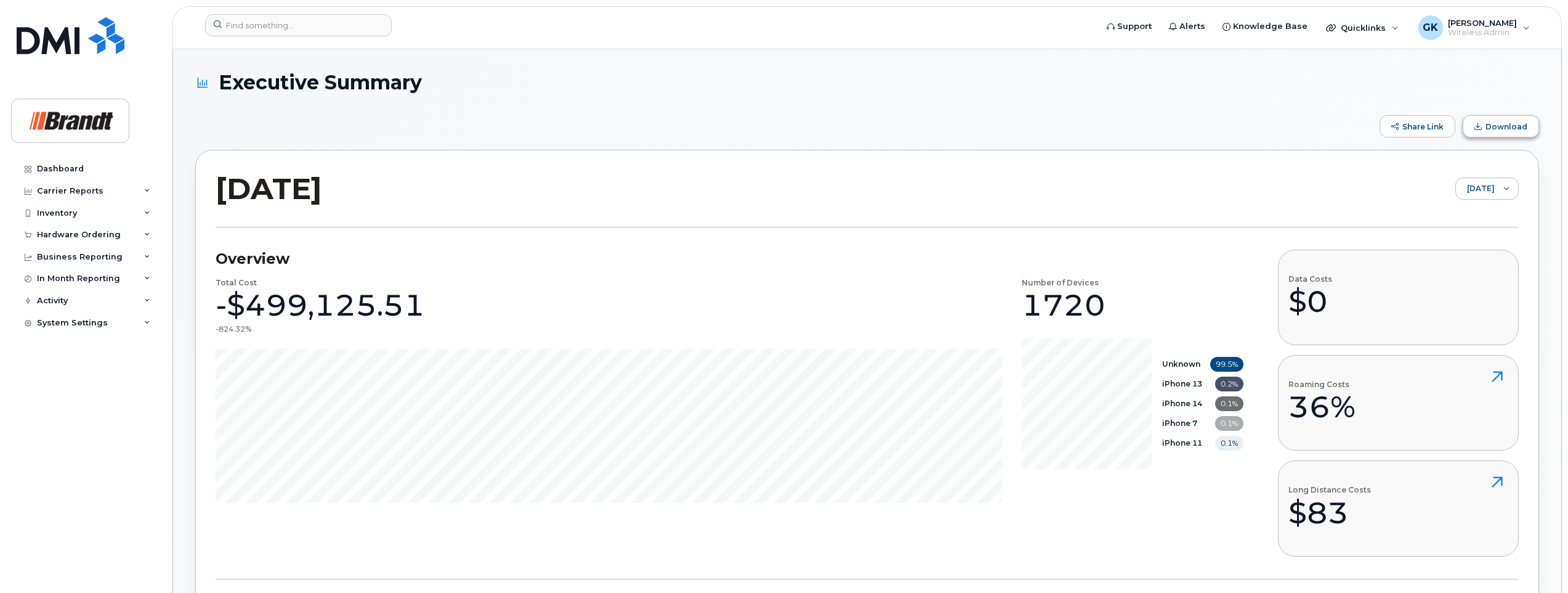
click at [1493, 124] on span "Download" at bounding box center [1506, 126] width 42 height 9
click at [1228, 185] on div "[DATE] [DATE]" at bounding box center [866, 198] width 1303 height 57
click at [1511, 188] on div at bounding box center [1505, 188] width 23 height 21
click at [1481, 304] on span "[DATE]" at bounding box center [1470, 300] width 27 height 12
click at [1485, 127] on button "Download" at bounding box center [1500, 126] width 76 height 22
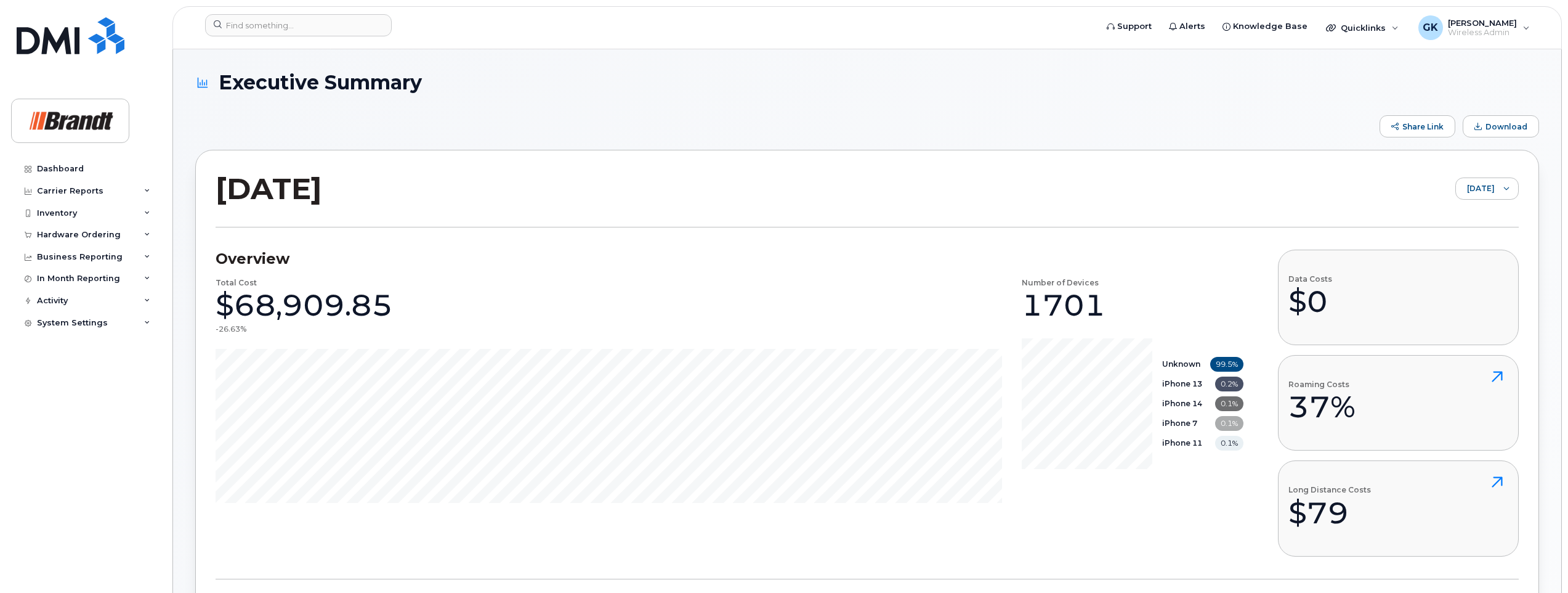
click at [1234, 209] on div "[DATE] [DATE]" at bounding box center [866, 198] width 1303 height 57
click at [1479, 189] on span "[DATE]" at bounding box center [1475, 189] width 39 height 22
click at [1481, 311] on span "[DATE]" at bounding box center [1468, 313] width 27 height 12
click at [1500, 125] on span "Download" at bounding box center [1506, 126] width 42 height 9
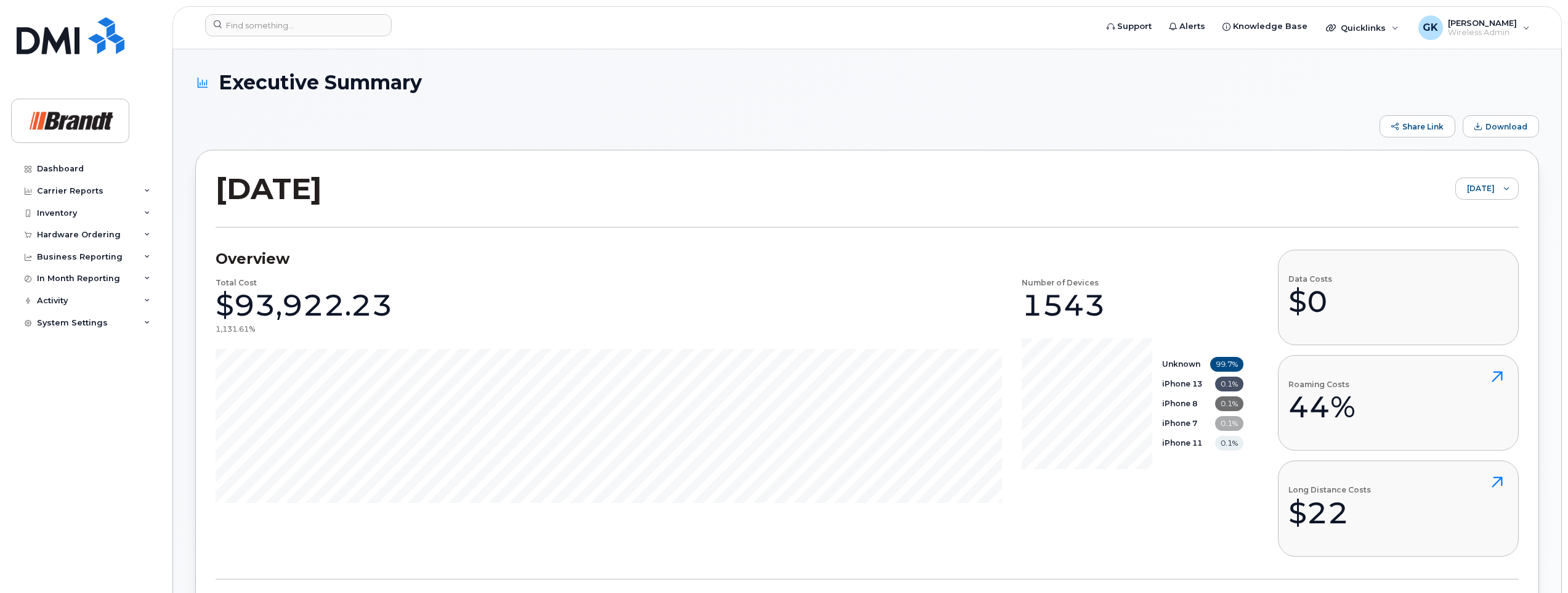
drag, startPoint x: 1209, startPoint y: 89, endPoint x: 1212, endPoint y: 115, distance: 26.2
click at [1209, 89] on h1 "Executive Summary" at bounding box center [864, 82] width 1337 height 21
click at [1507, 184] on div at bounding box center [1505, 188] width 23 height 21
click at [1460, 264] on span "[DATE]" at bounding box center [1462, 265] width 27 height 12
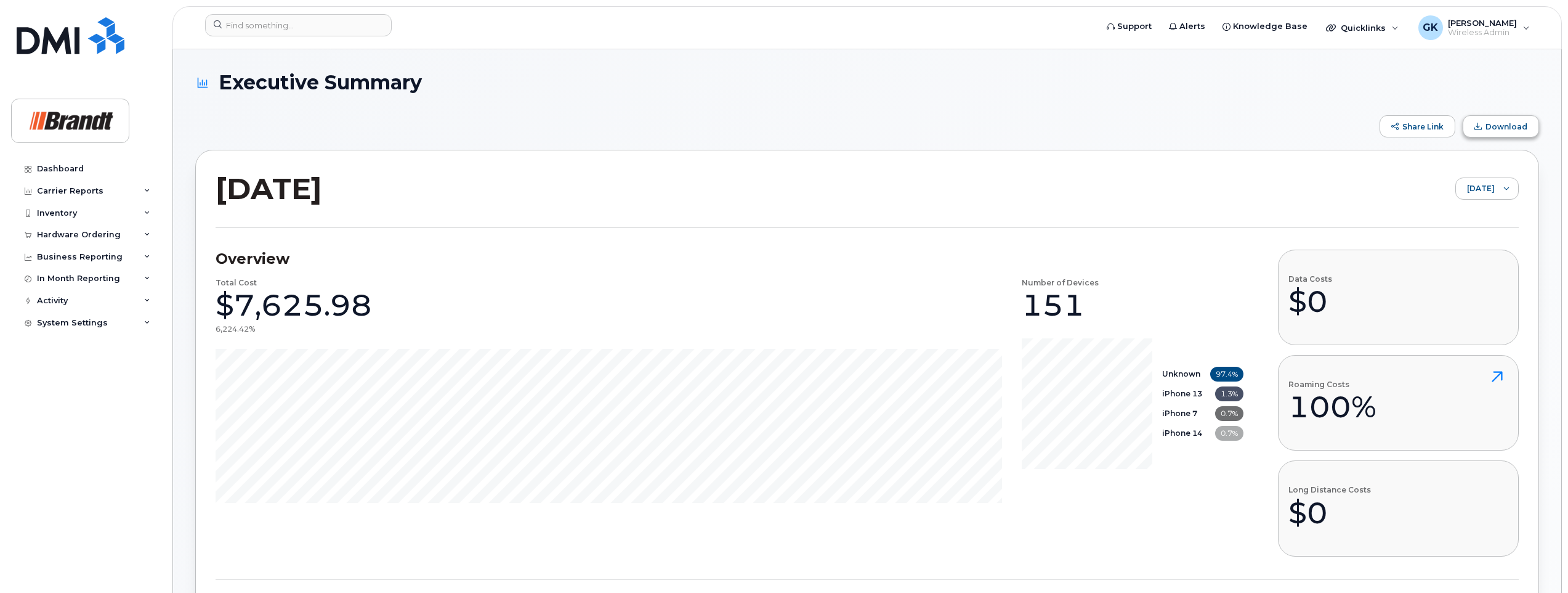
click at [1487, 125] on button "Download" at bounding box center [1500, 126] width 76 height 22
click at [1506, 190] on icon at bounding box center [1506, 189] width 5 height 3
click at [1465, 288] on span "[DATE]" at bounding box center [1451, 287] width 27 height 12
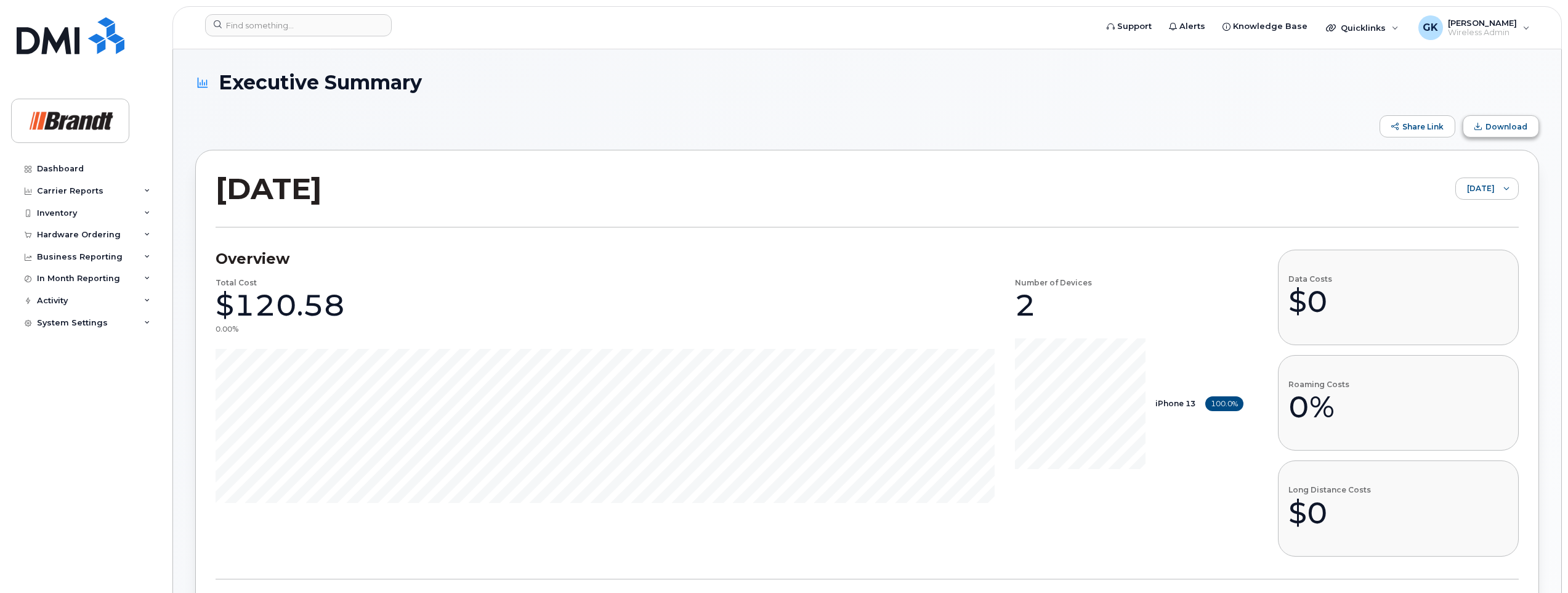
click at [1501, 128] on span "Download" at bounding box center [1506, 126] width 42 height 9
